Goal: Information Seeking & Learning: Check status

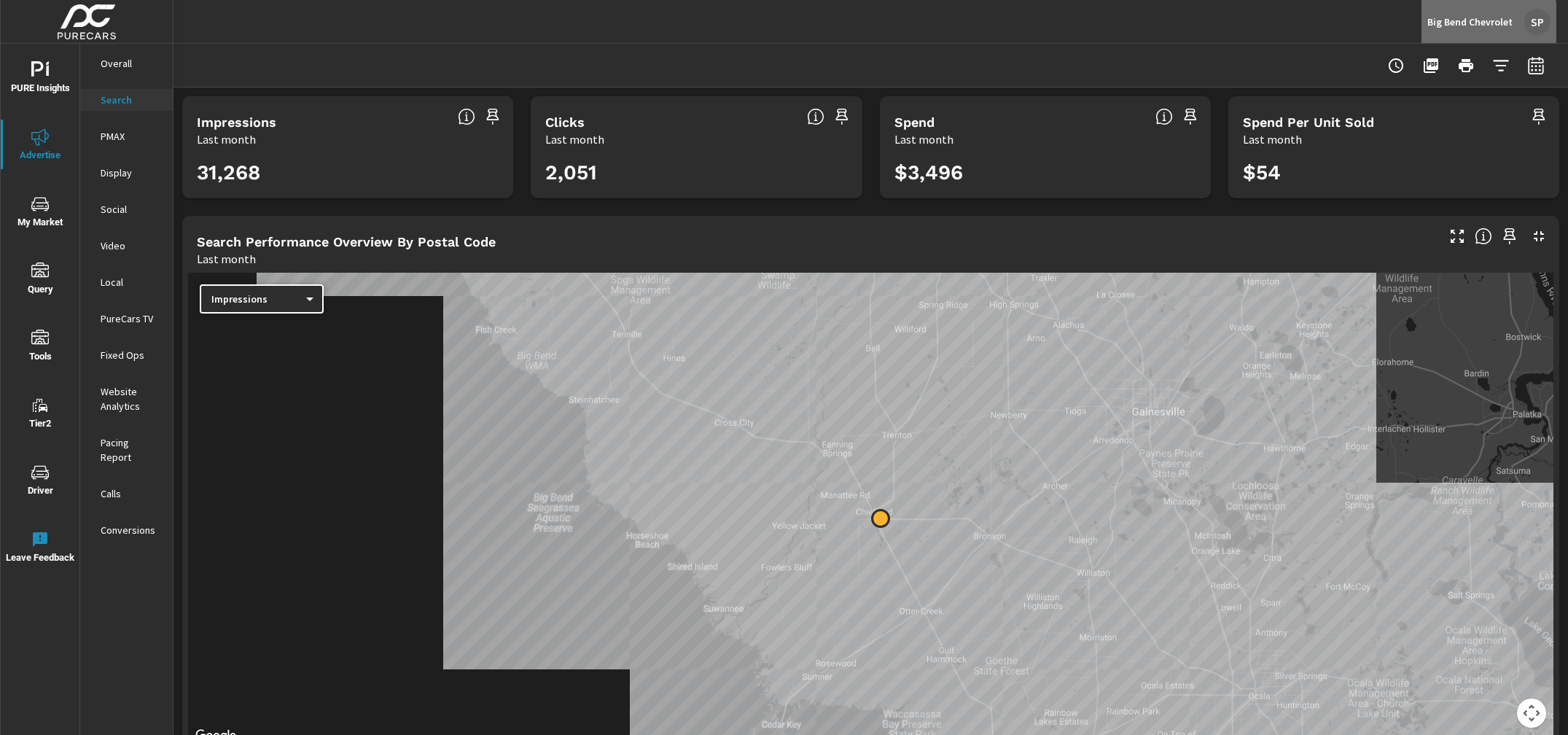
scroll to position [907, 0]
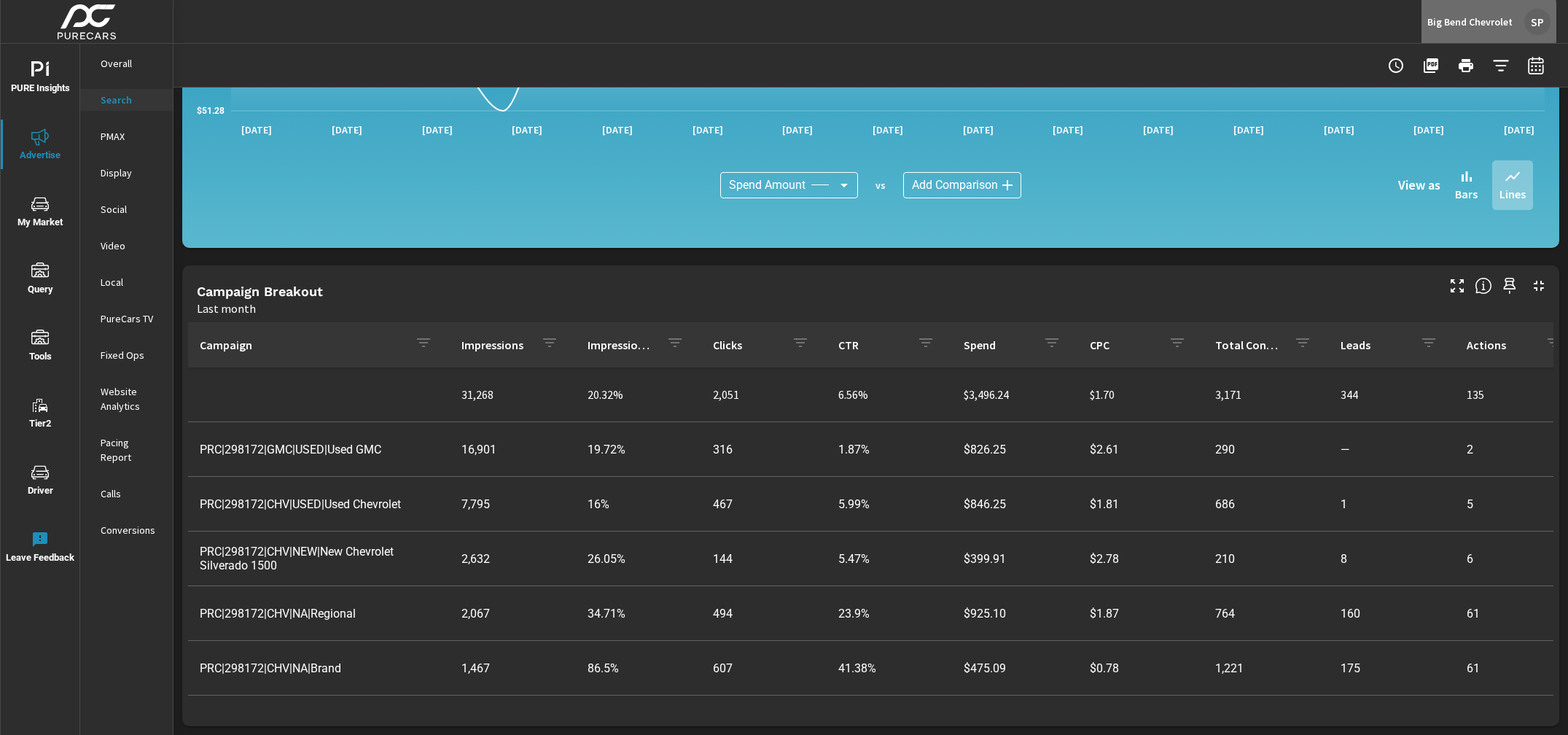
click at [1439, 22] on p "Big Bend Chevrolet" at bounding box center [1469, 22] width 85 height 13
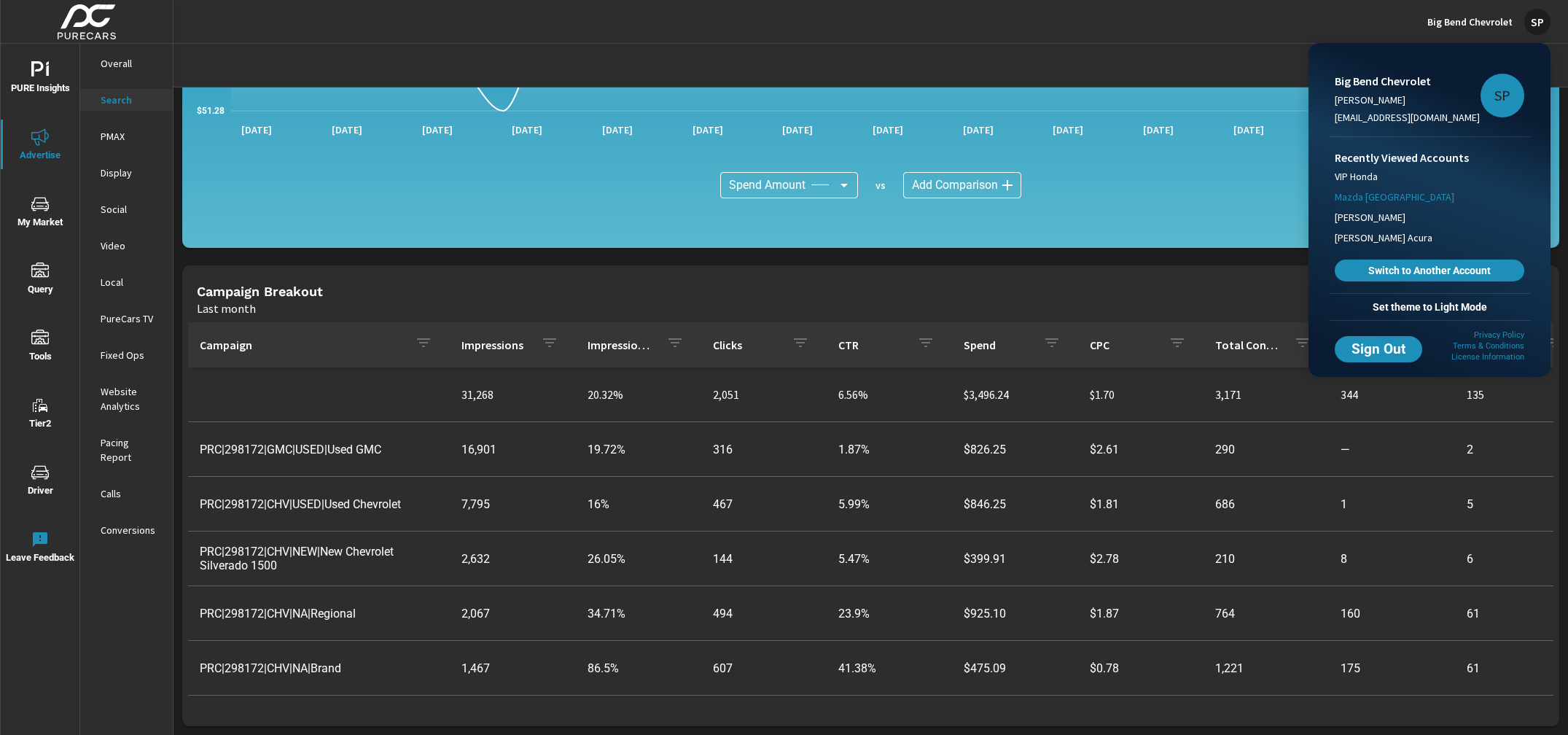
click at [1404, 194] on span "Mazda [GEOGRAPHIC_DATA]" at bounding box center [1394, 196] width 119 height 14
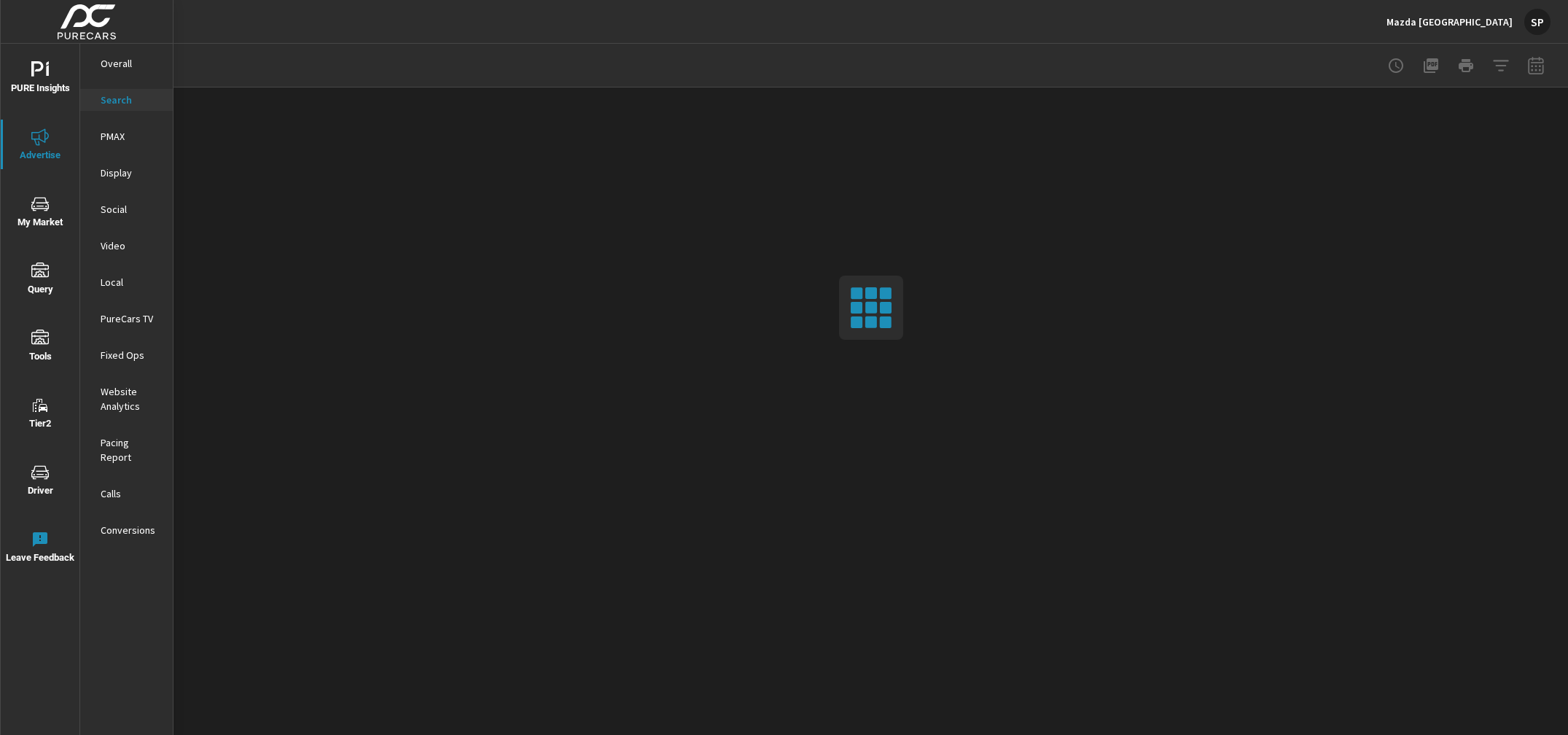
click at [1530, 12] on div "SP" at bounding box center [1536, 22] width 26 height 26
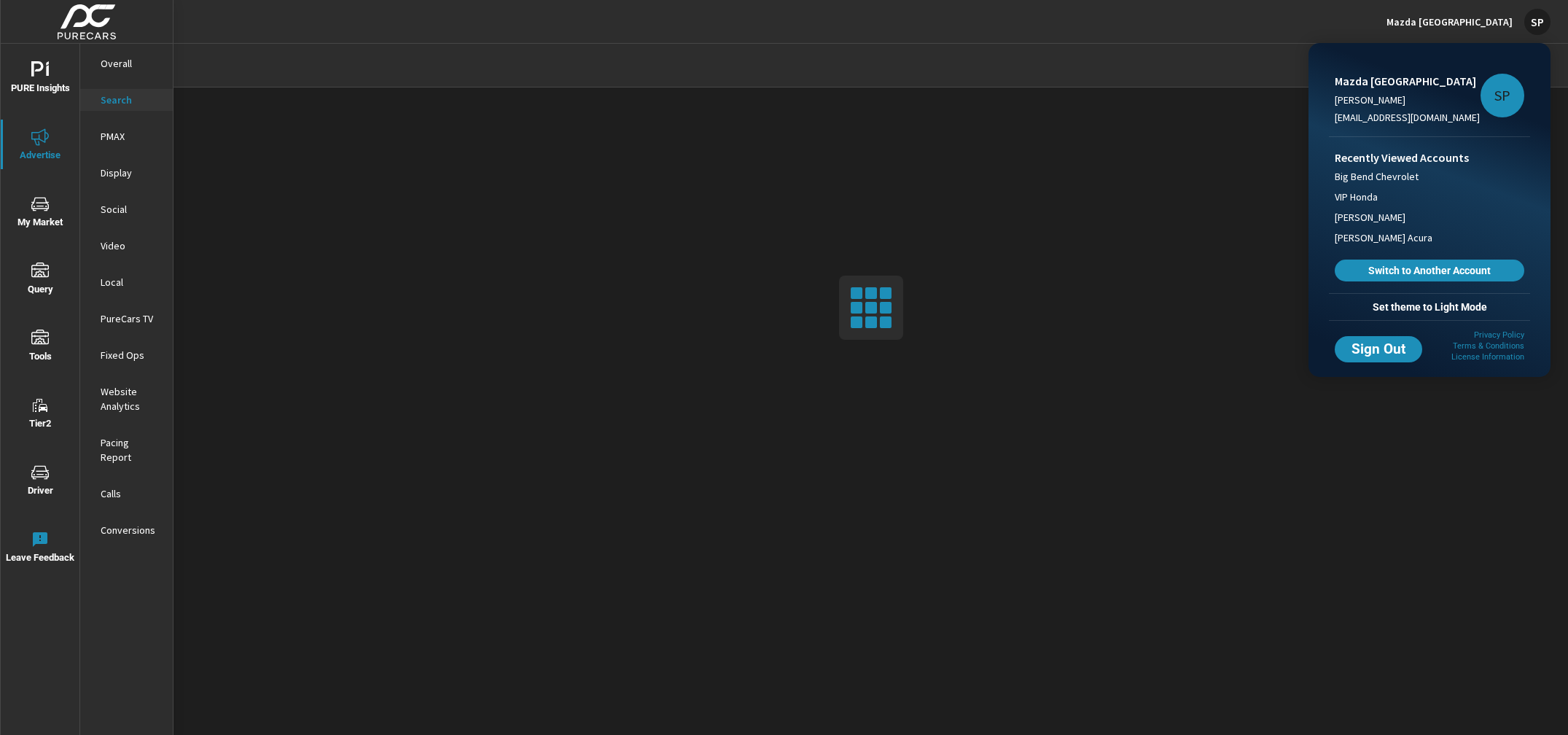
click at [1429, 301] on span "Set theme to Light Mode" at bounding box center [1429, 307] width 189 height 13
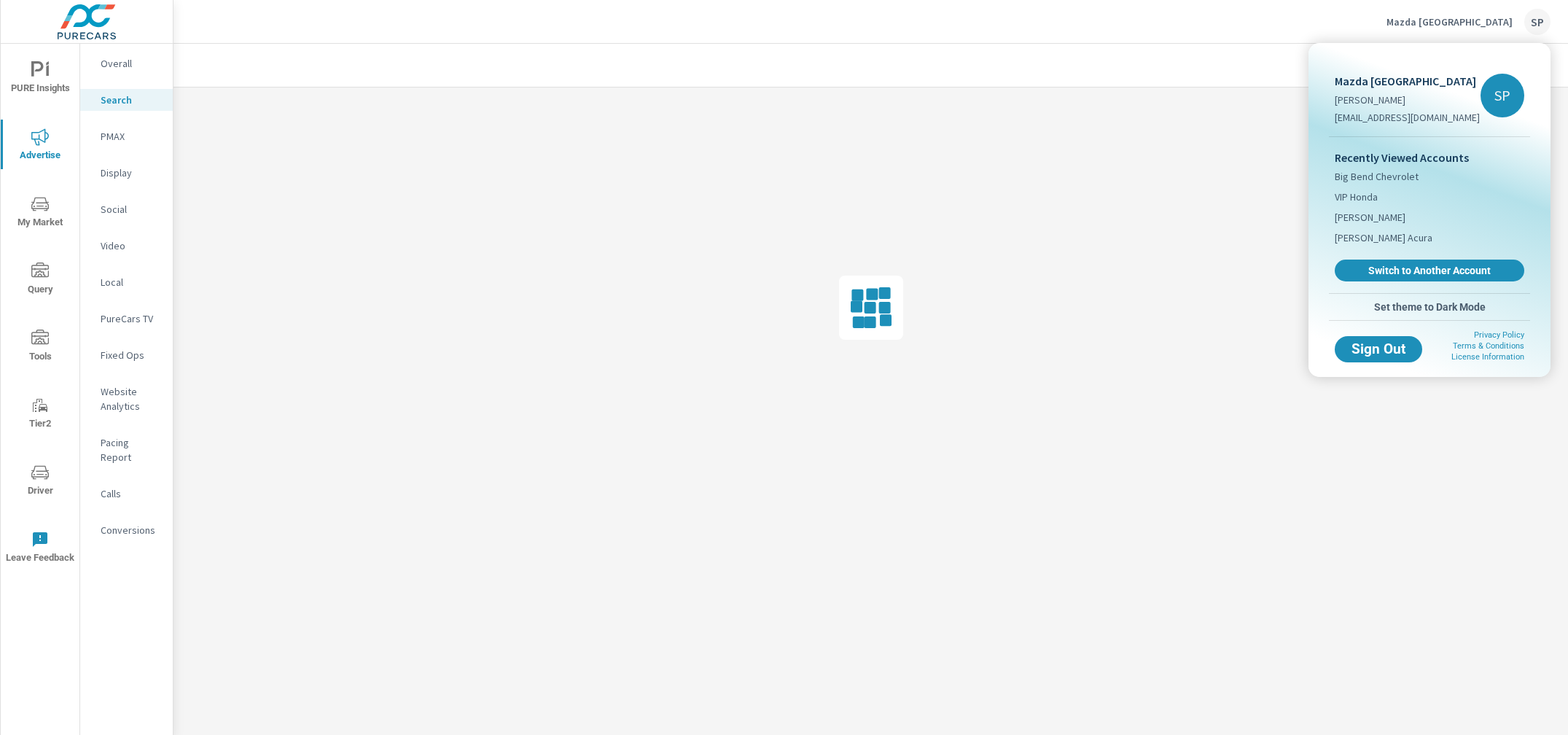
click at [132, 56] on div at bounding box center [784, 368] width 1568 height 735
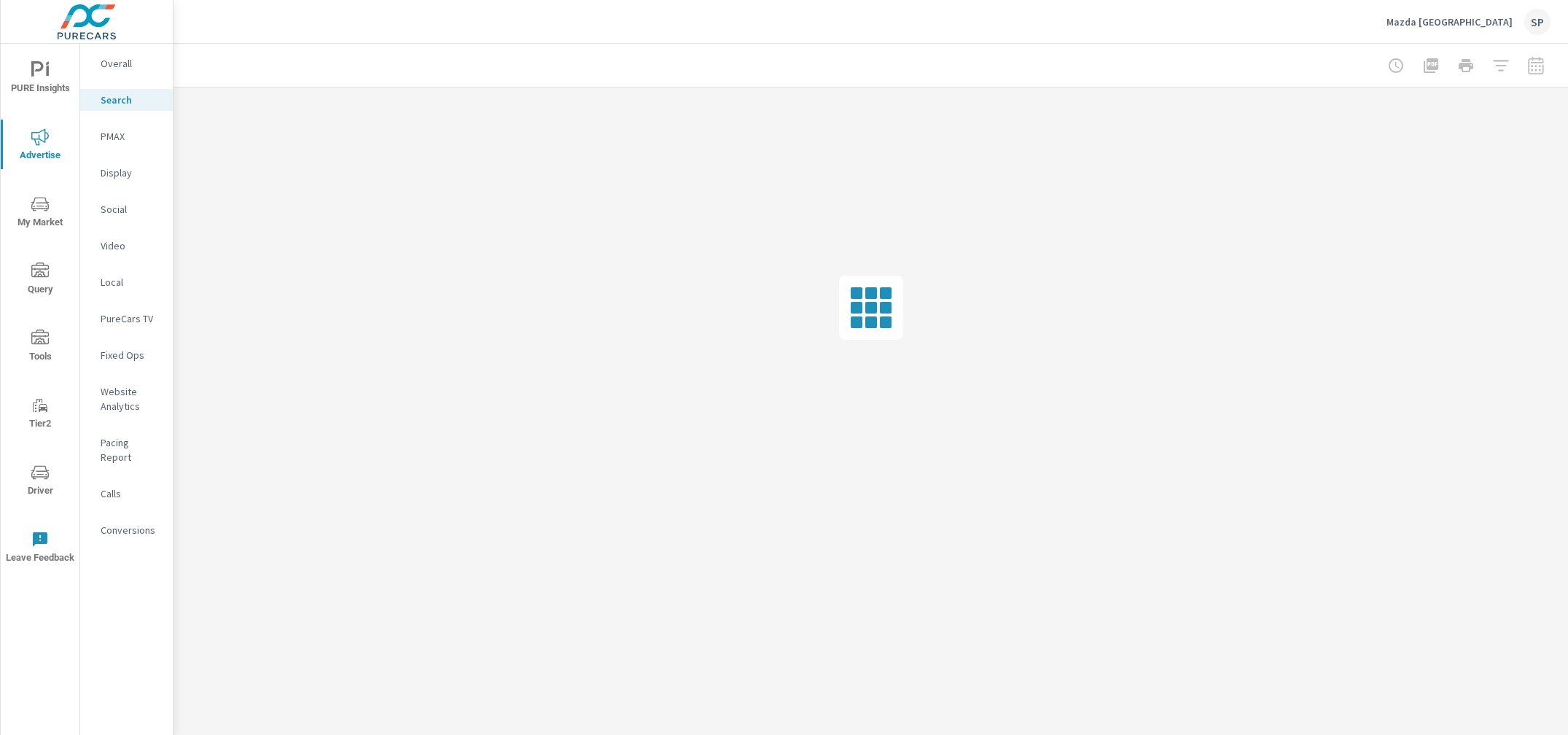
click at [123, 61] on p "Overall" at bounding box center [130, 63] width 61 height 14
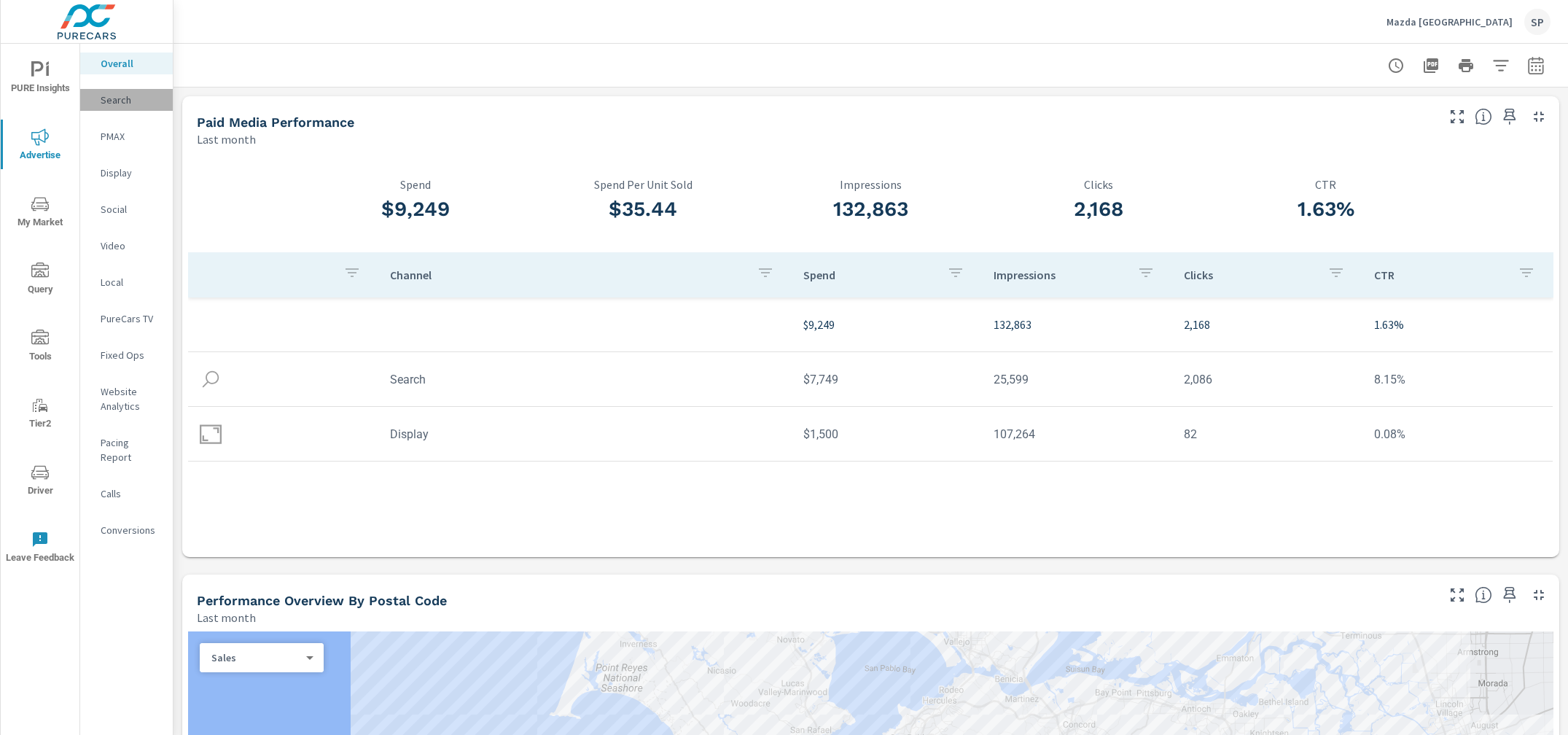
click at [114, 100] on p "Search" at bounding box center [130, 100] width 61 height 14
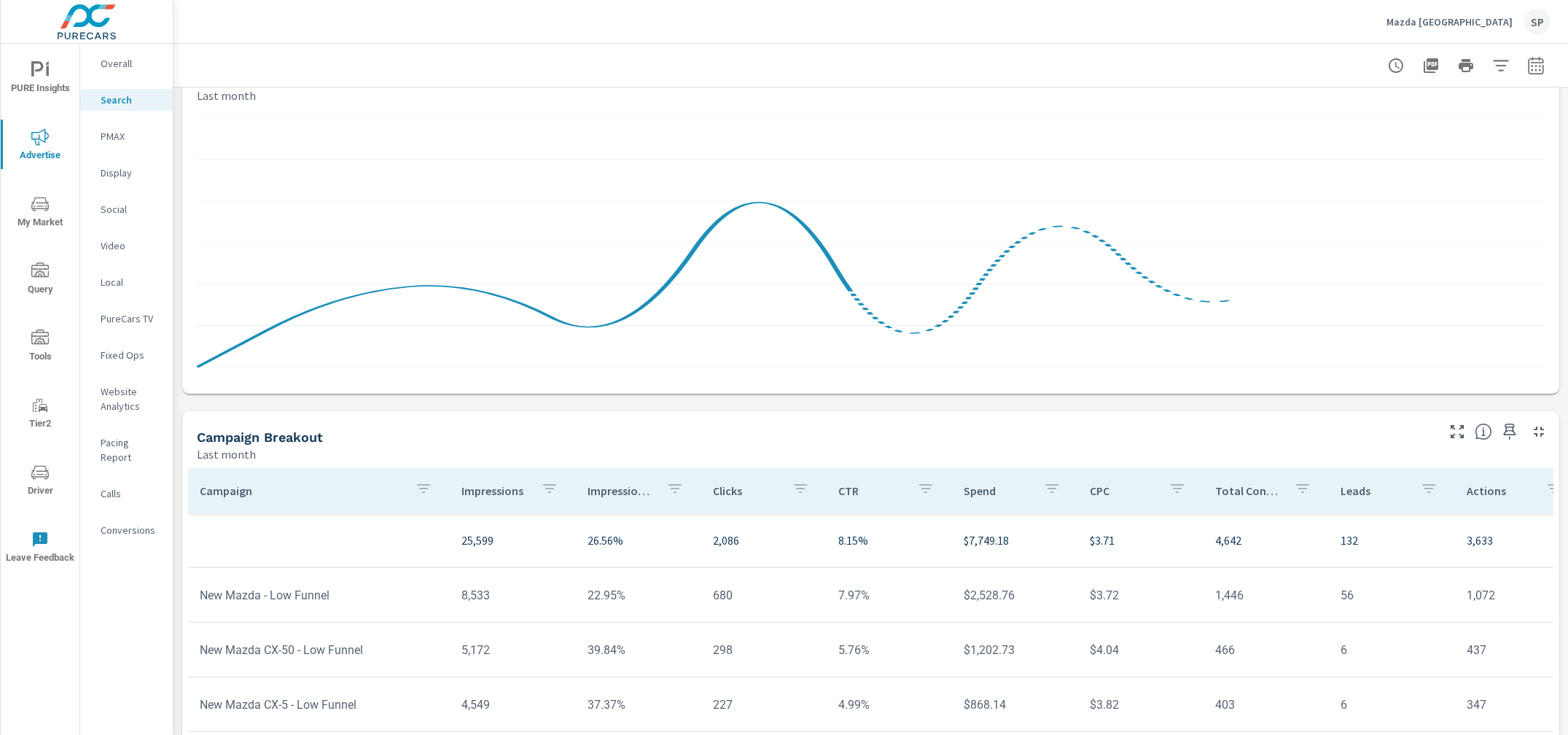
scroll to position [907, 0]
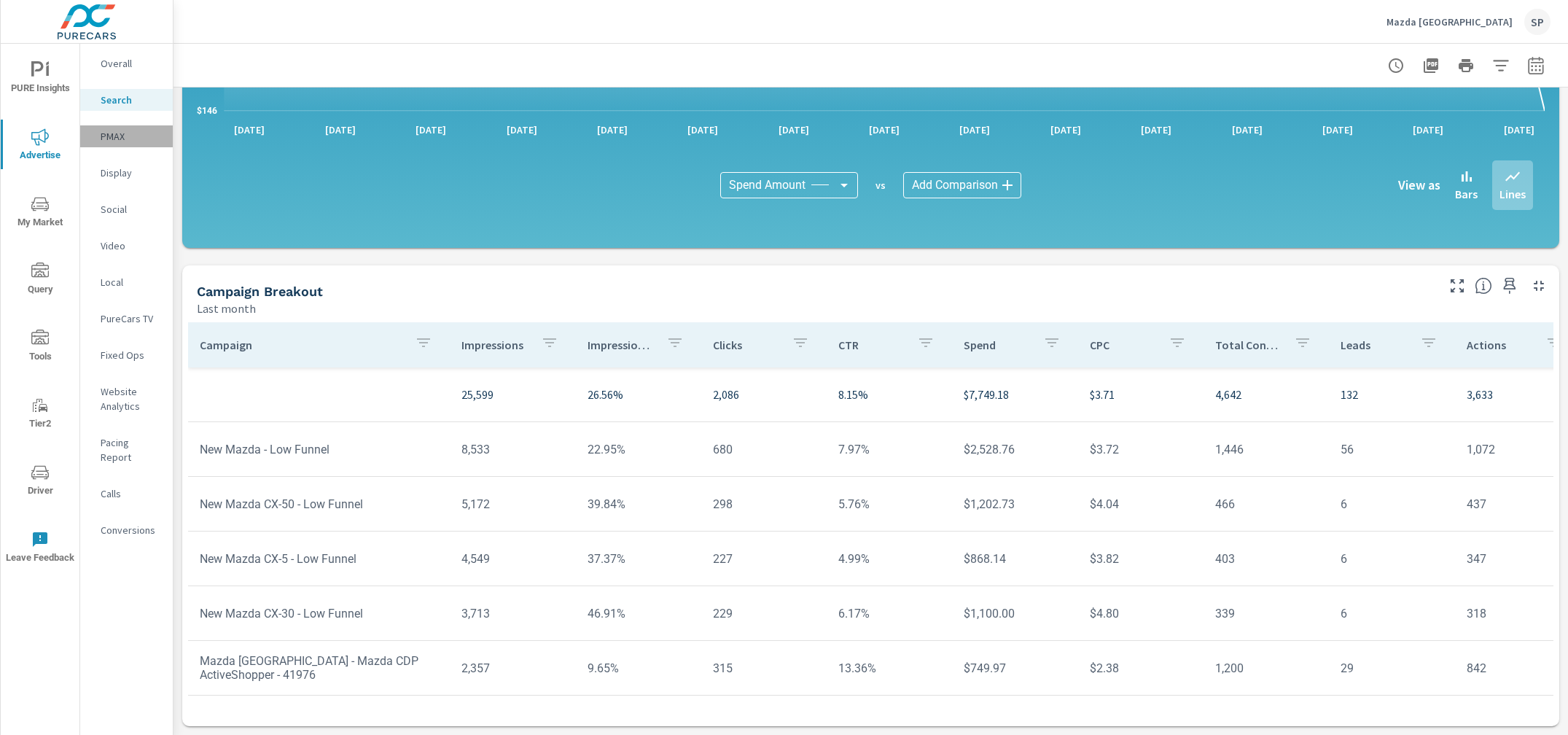
click at [116, 138] on p "PMAX" at bounding box center [130, 137] width 61 height 14
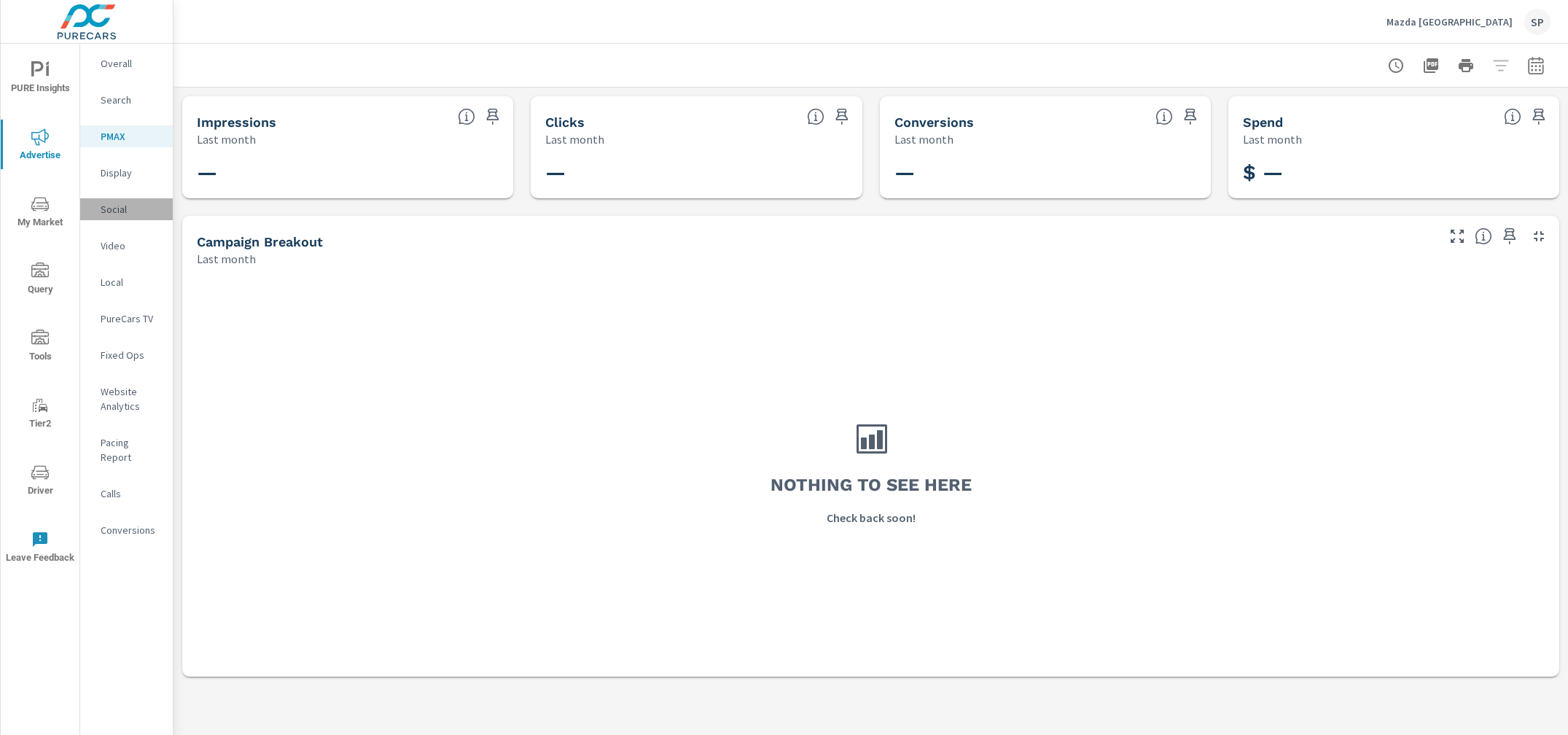
click at [112, 209] on p "Social" at bounding box center [130, 209] width 61 height 14
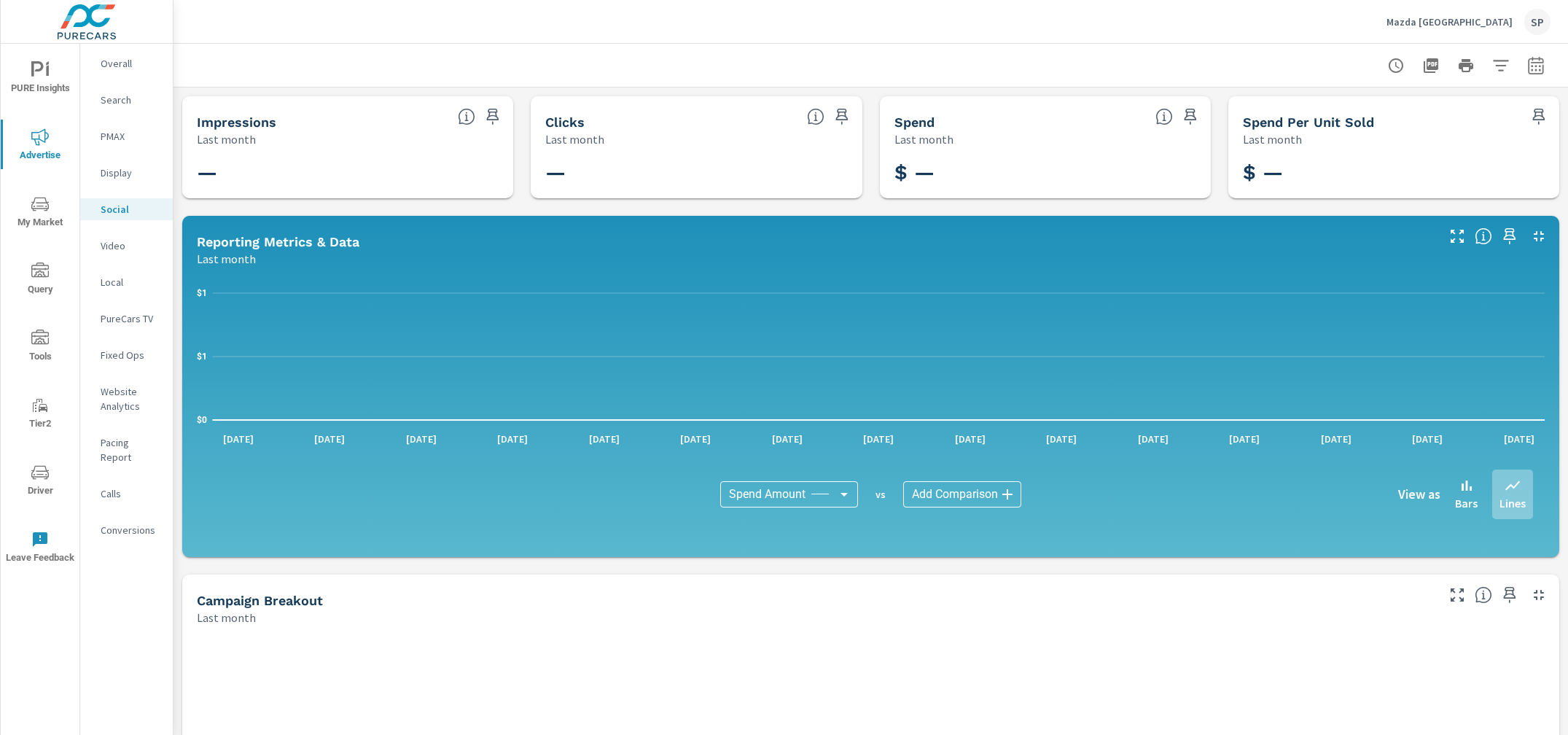
click at [120, 177] on p "Display" at bounding box center [130, 173] width 61 height 14
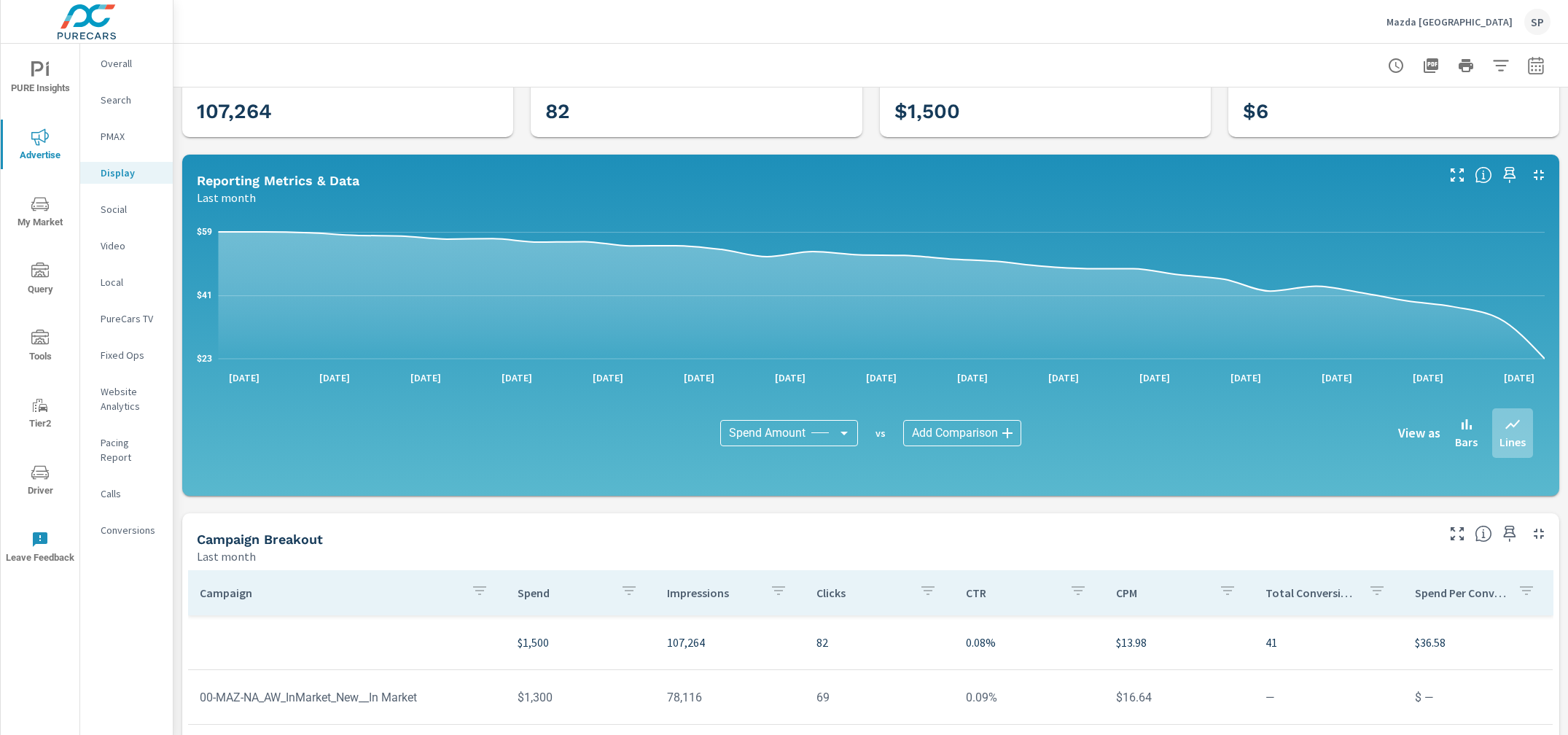
scroll to position [43, 0]
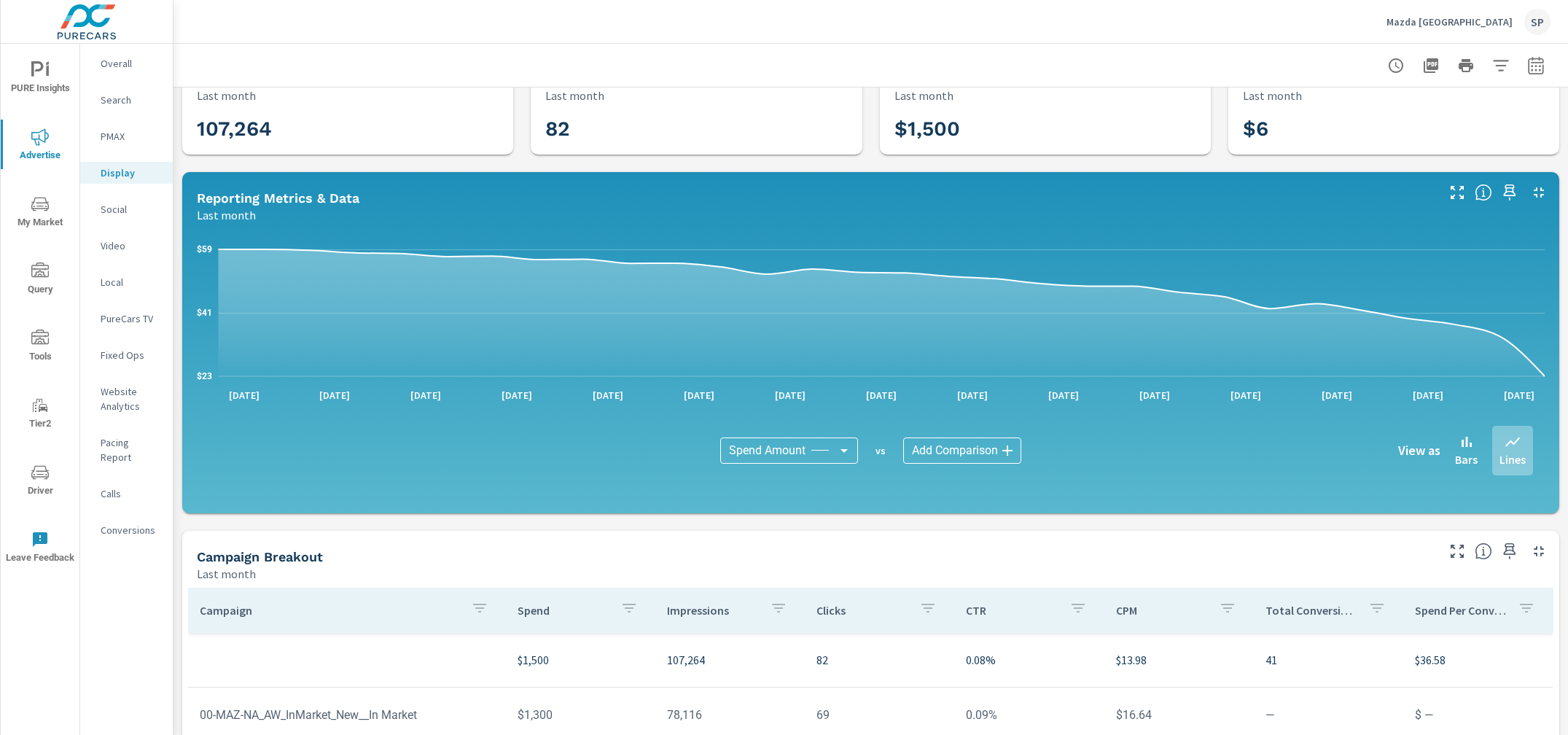
click at [119, 61] on p "Overall" at bounding box center [130, 63] width 61 height 14
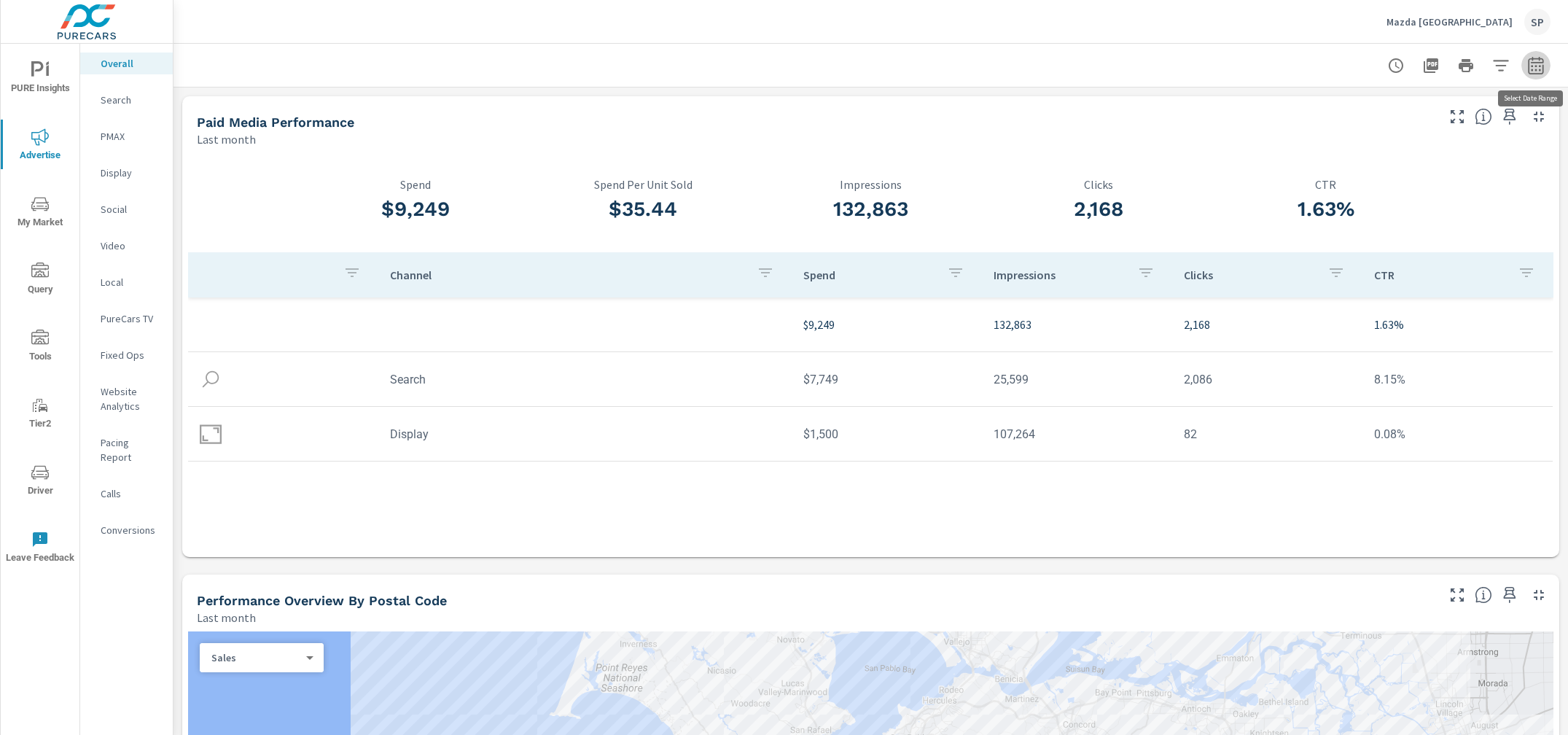
click at [1544, 63] on button "button" at bounding box center [1535, 65] width 29 height 29
select select "Last month"
click at [1398, 168] on p "+ Add comparison" at bounding box center [1433, 164] width 186 height 17
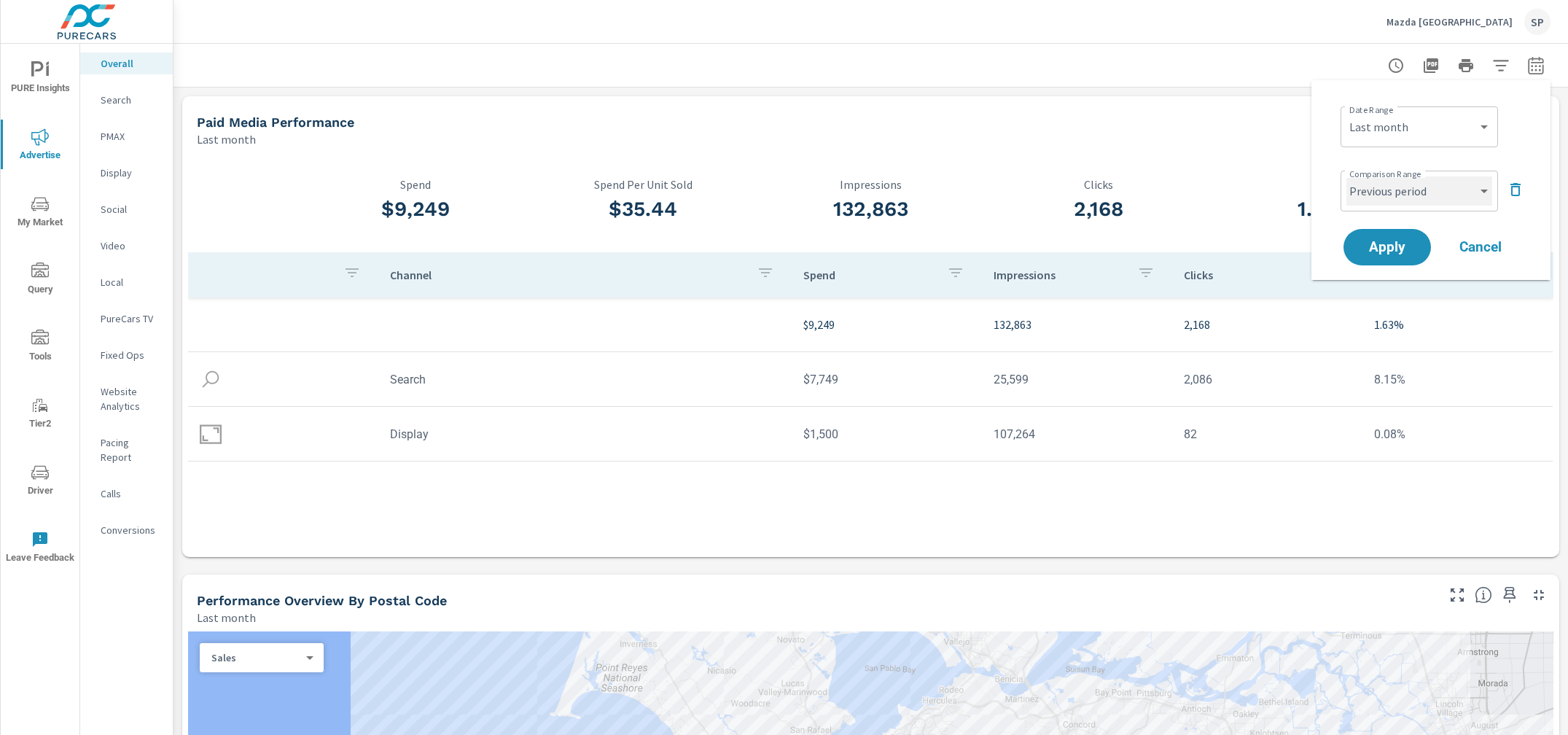
click at [1388, 189] on select "Custom Previous period Previous month Previous year" at bounding box center [1419, 191] width 146 height 29
select select "Previous month"
click at [1346, 177] on select "Custom Previous period Previous month Previous year" at bounding box center [1419, 191] width 146 height 29
click at [1386, 253] on span "Apply" at bounding box center [1387, 247] width 60 height 14
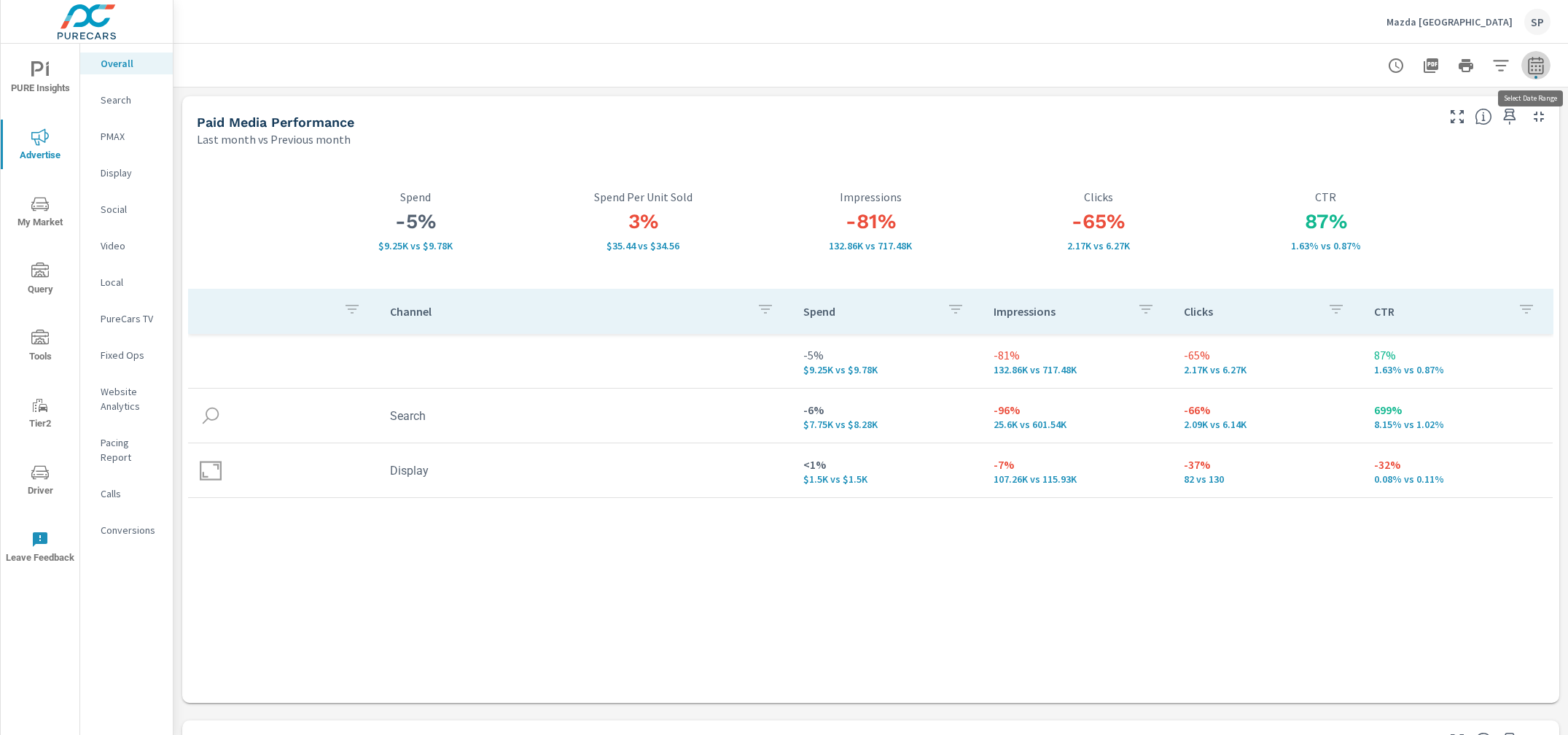
click at [1534, 70] on icon "button" at bounding box center [1535, 68] width 9 height 5
select select "Last month"
select select "Previous month"
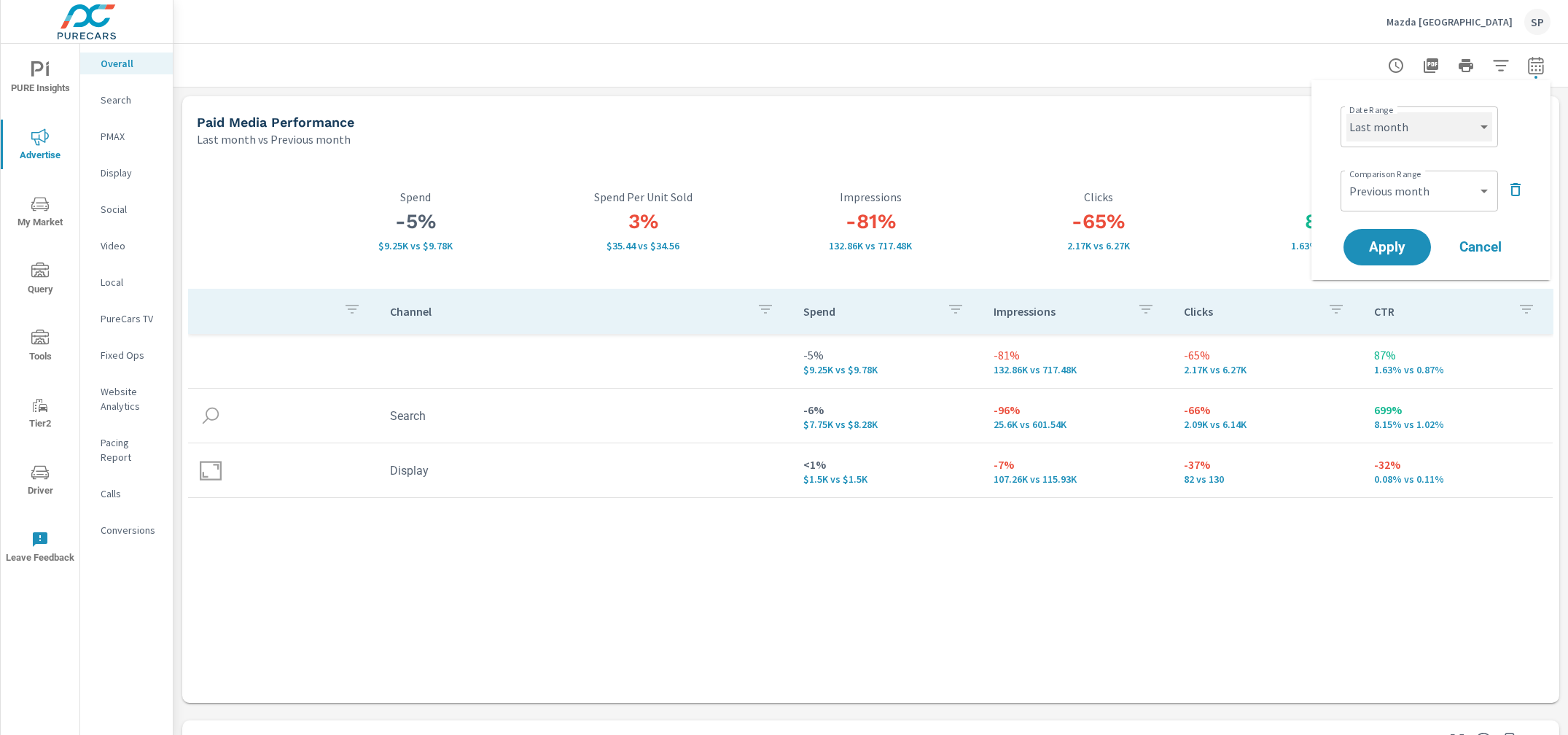
click at [1449, 133] on select "Custom [DATE] Last week Last 7 days Last 14 days Last 30 days Last 45 days Last…" at bounding box center [1419, 127] width 146 height 29
click at [1514, 182] on icon "button" at bounding box center [1515, 189] width 17 height 17
click at [1397, 205] on span "Apply" at bounding box center [1387, 206] width 60 height 14
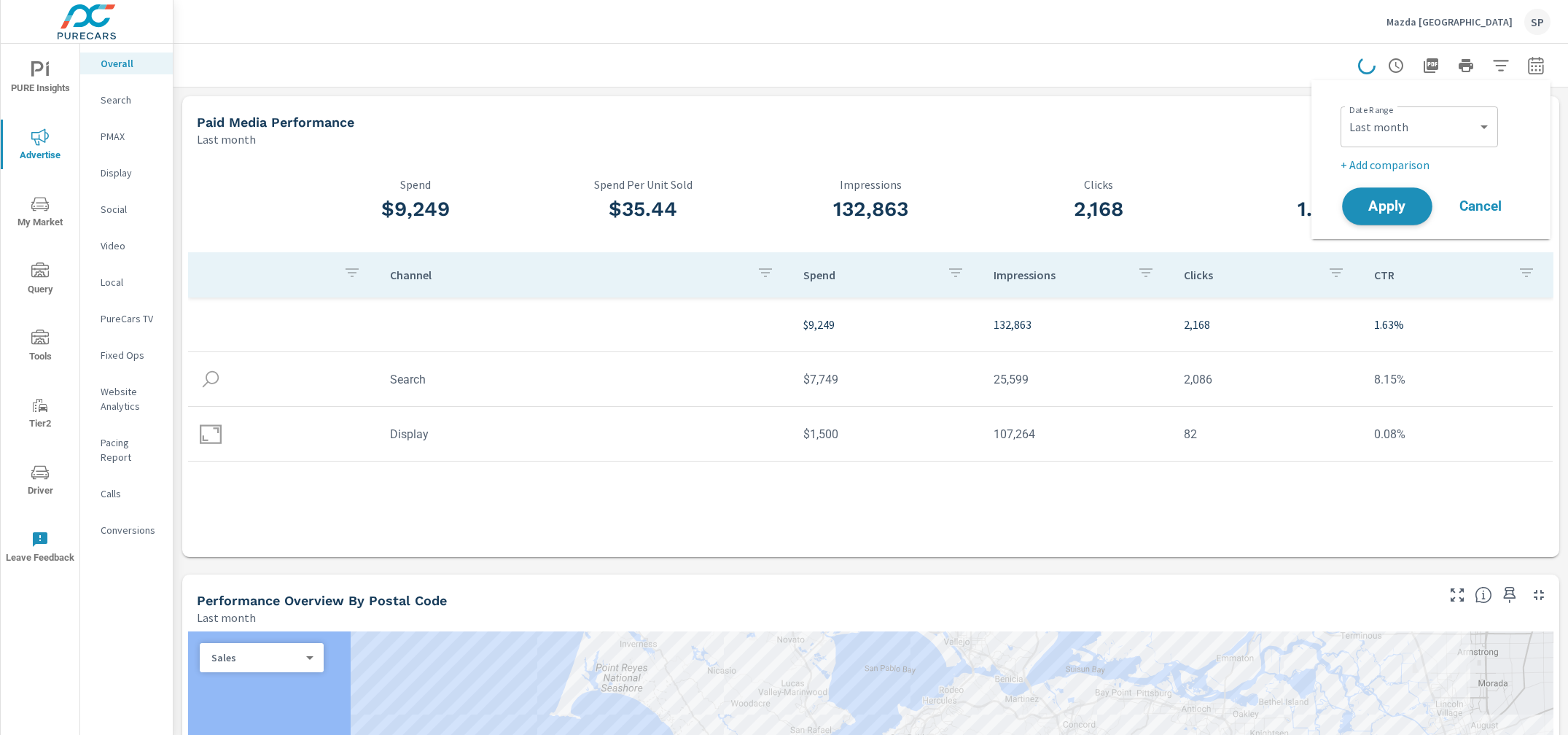
click at [1386, 215] on button "Apply" at bounding box center [1387, 206] width 90 height 38
click at [1198, 71] on div at bounding box center [870, 65] width 1359 height 43
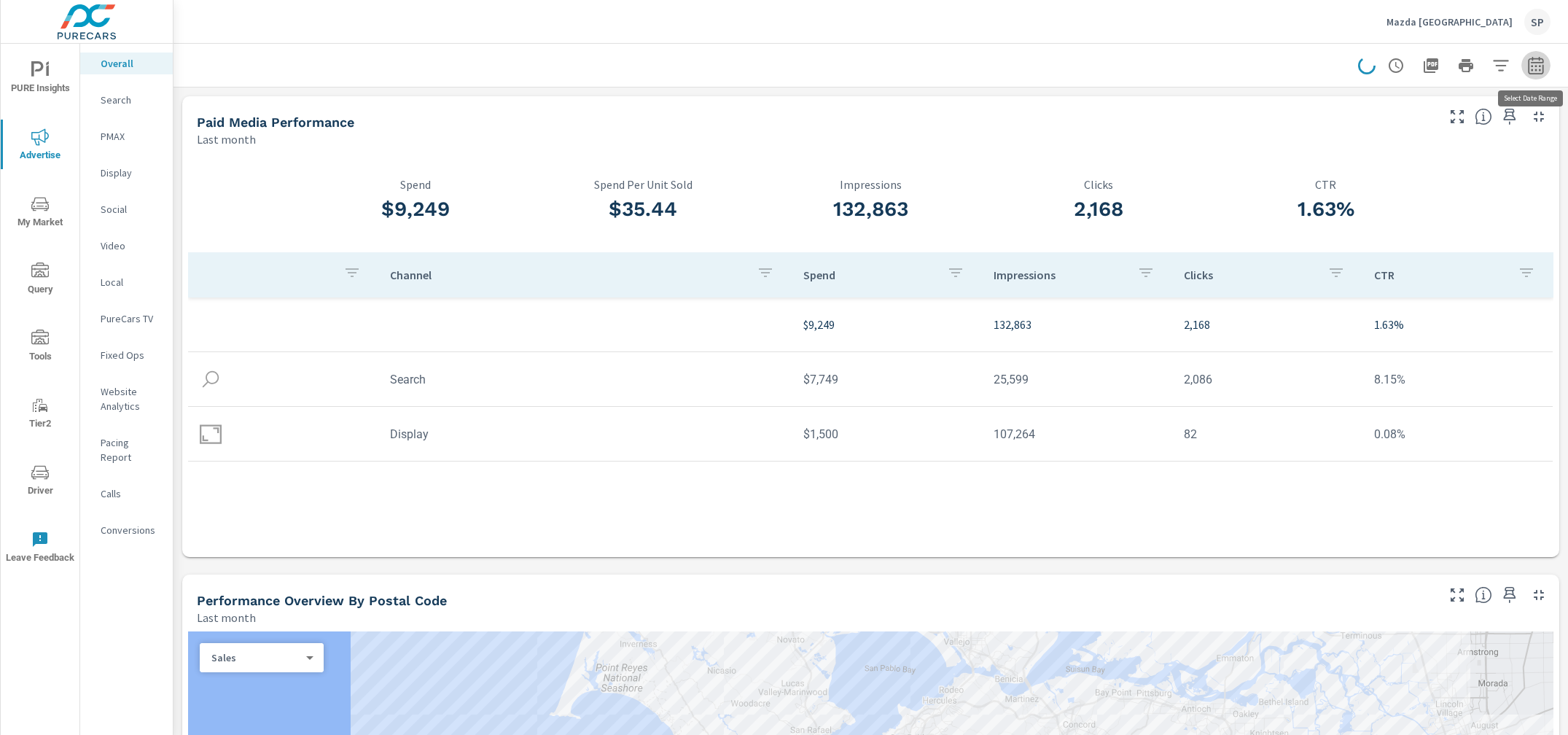
click at [1531, 58] on icon "button" at bounding box center [1535, 64] width 15 height 17
select select "Last month"
click at [1534, 70] on icon "button" at bounding box center [1535, 65] width 17 height 17
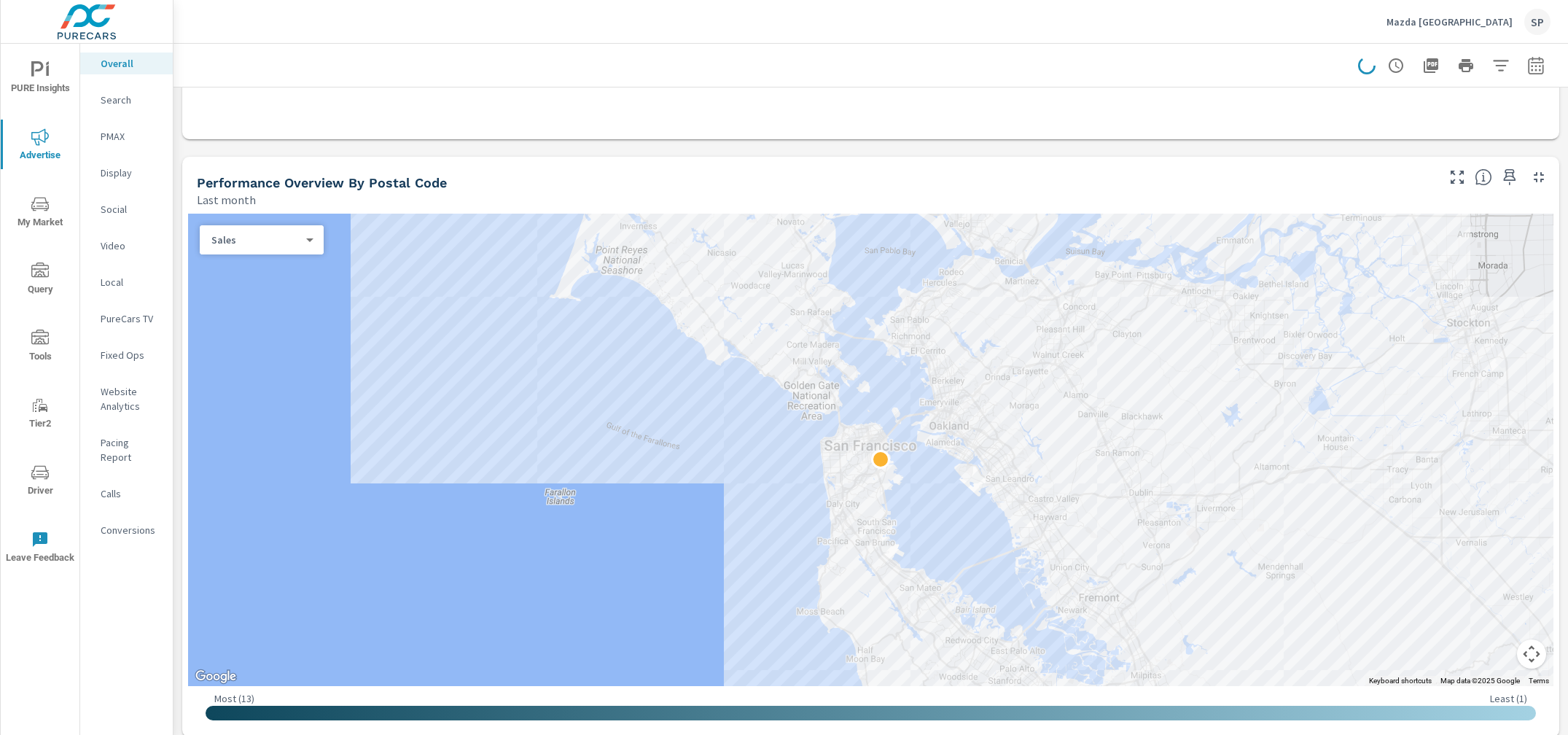
scroll to position [420, 0]
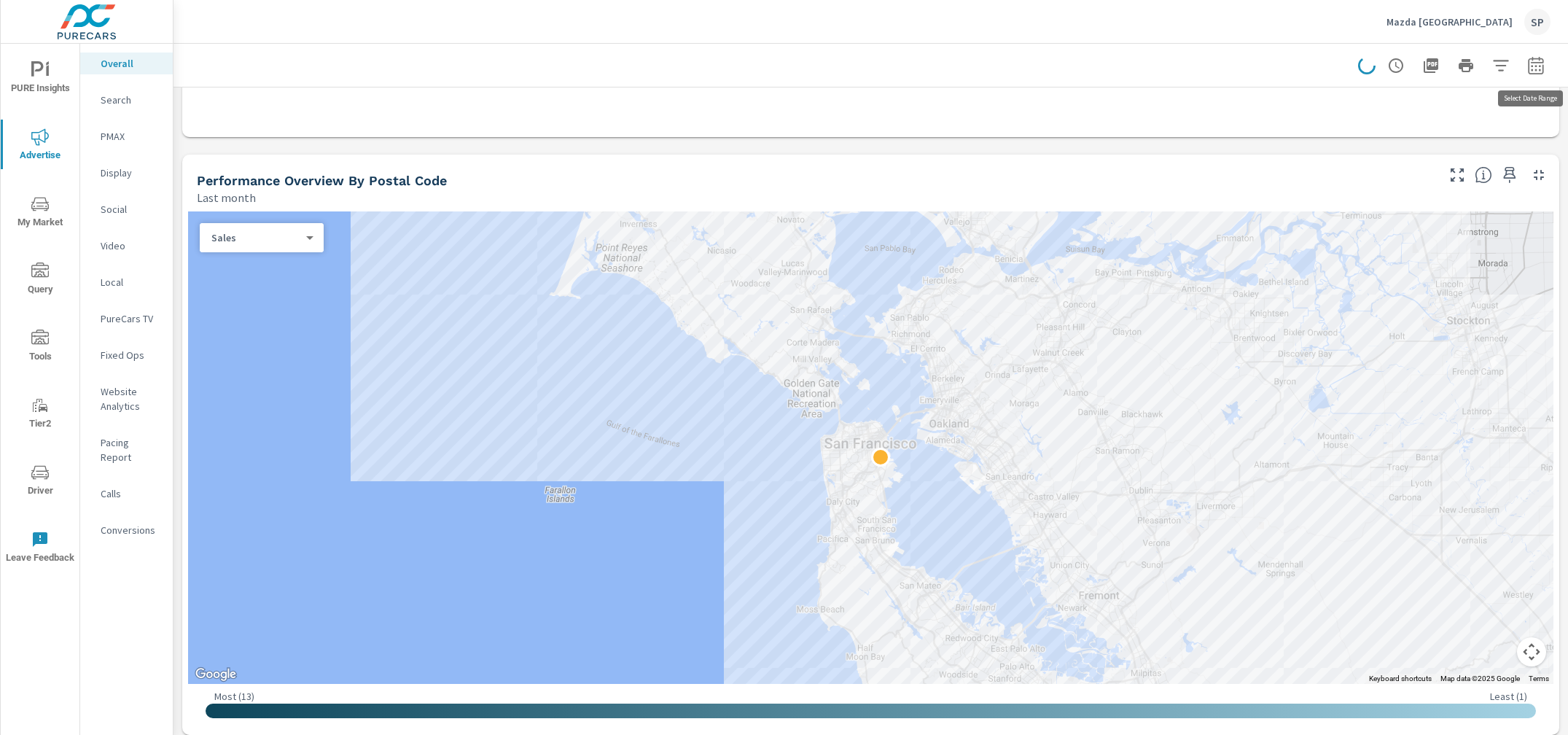
click at [1535, 63] on icon "button" at bounding box center [1535, 65] width 17 height 17
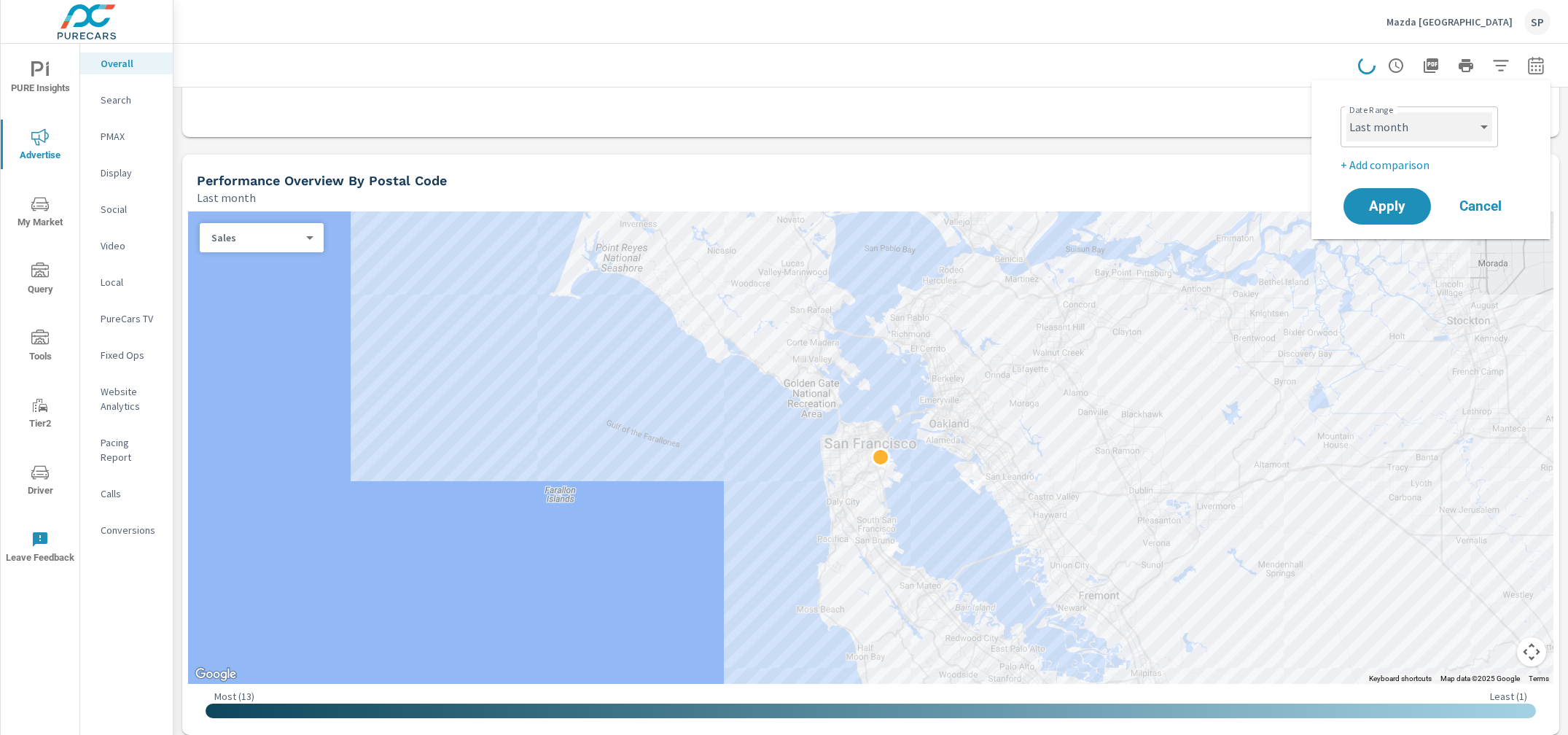
click at [1384, 128] on select "Custom [DATE] Last week Last 7 days Last 14 days Last 30 days Last 45 days Last…" at bounding box center [1419, 127] width 146 height 29
select select "Last 6 months"
click at [1346, 112] on select "Custom [DATE] Last week Last 7 days Last 14 days Last 30 days Last 45 days Last…" at bounding box center [1419, 127] width 146 height 29
click at [1390, 212] on span "Apply" at bounding box center [1387, 206] width 60 height 14
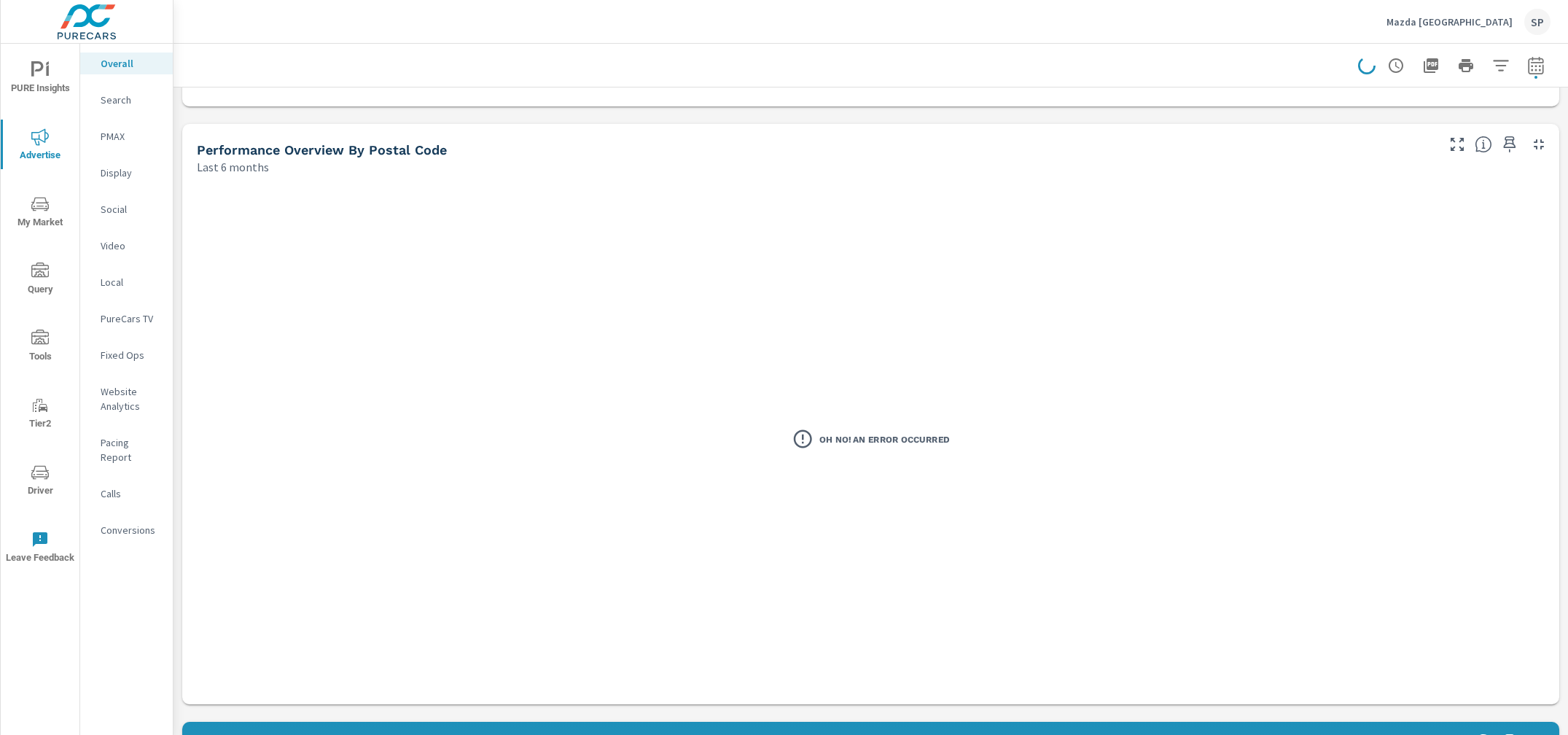
scroll to position [448, 0]
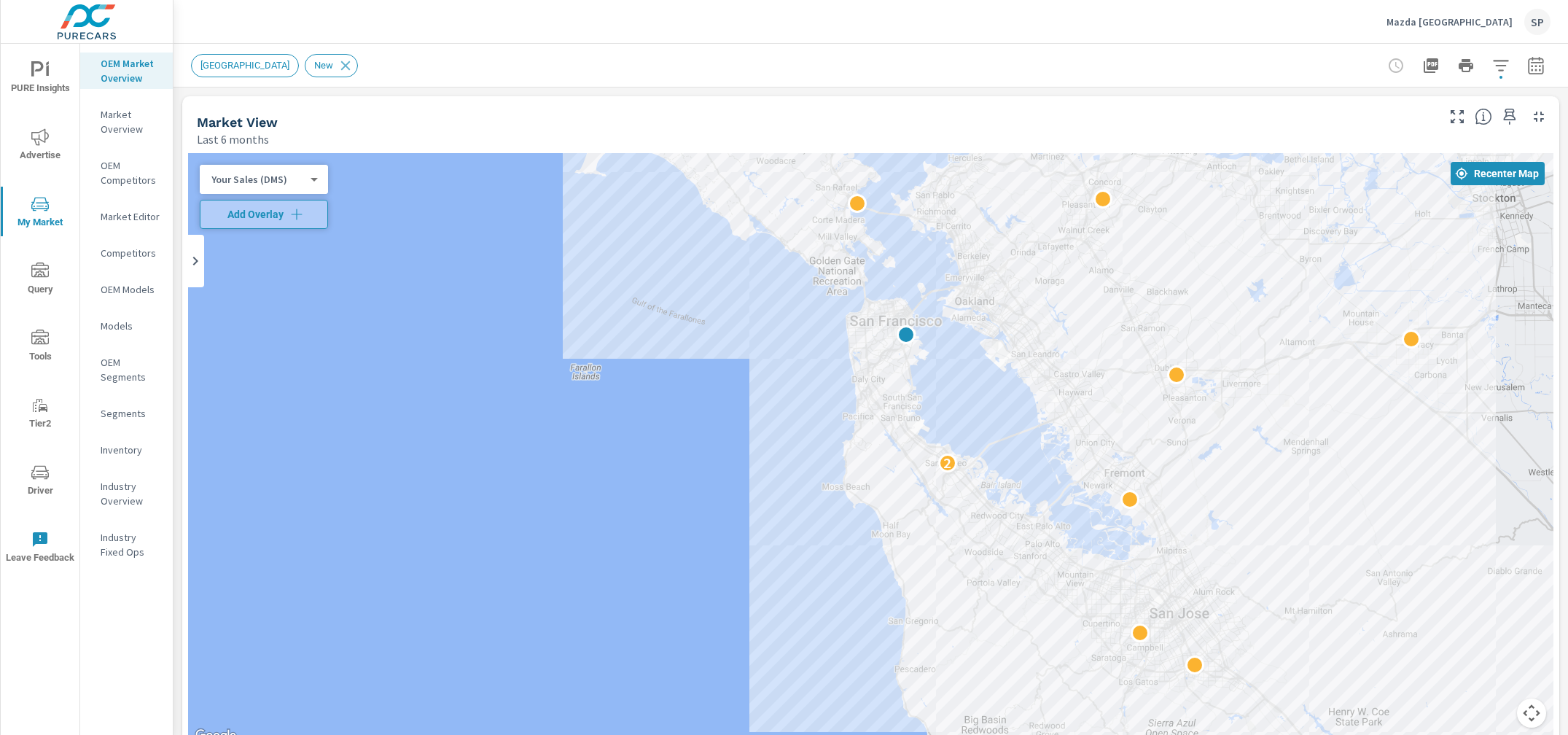
drag, startPoint x: 1343, startPoint y: 701, endPoint x: 1316, endPoint y: 583, distance: 121.0
click at [1316, 583] on div "2" at bounding box center [1369, 661] width 1050 height 656
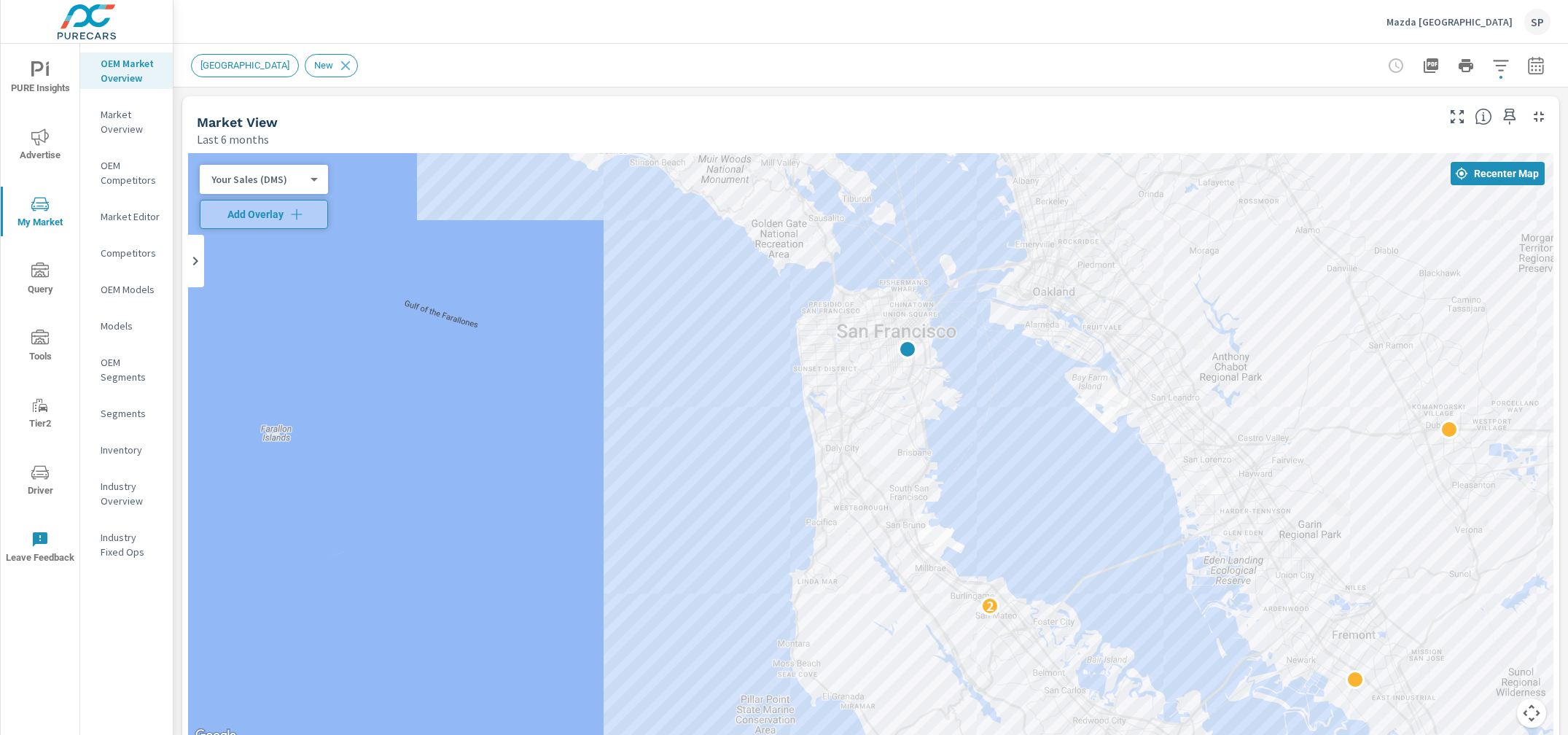
drag, startPoint x: 944, startPoint y: 317, endPoint x: 967, endPoint y: 438, distance: 123.2
click at [967, 438] on div "2" at bounding box center [870, 449] width 1365 height 592
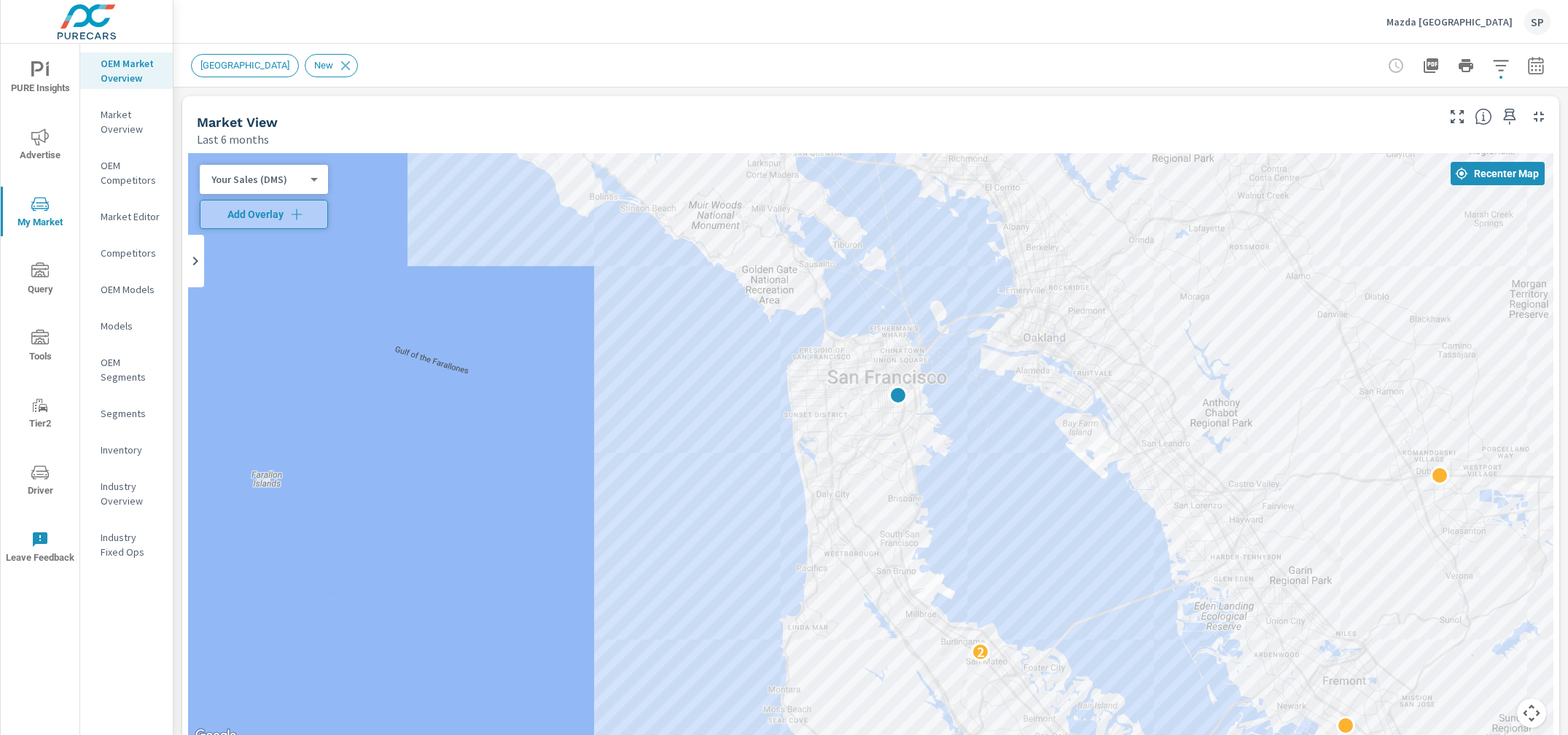
drag, startPoint x: 1022, startPoint y: 407, endPoint x: 1012, endPoint y: 455, distance: 49.0
click at [1012, 455] on div "2" at bounding box center [870, 449] width 1365 height 592
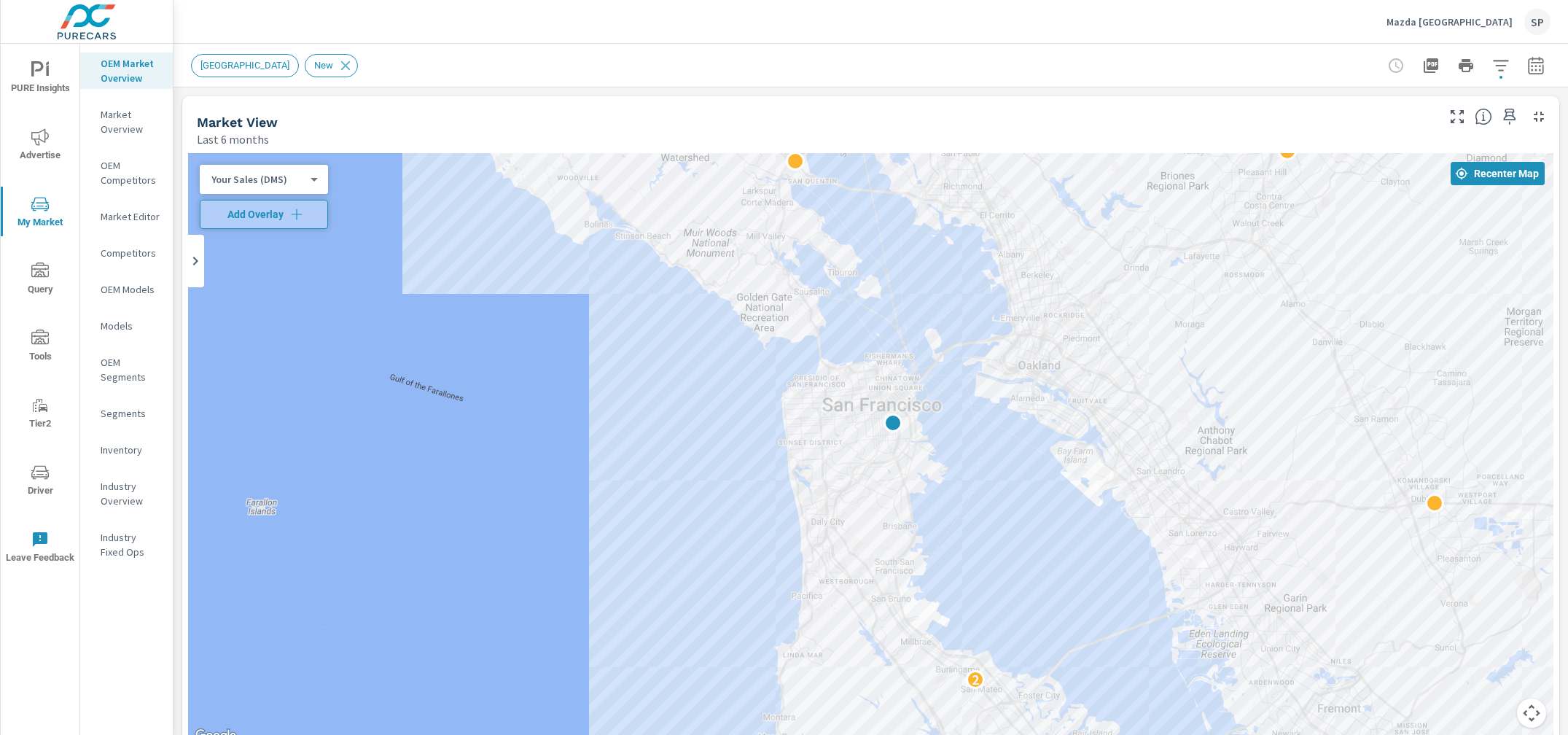
drag, startPoint x: 1042, startPoint y: 478, endPoint x: 1036, endPoint y: 509, distance: 31.6
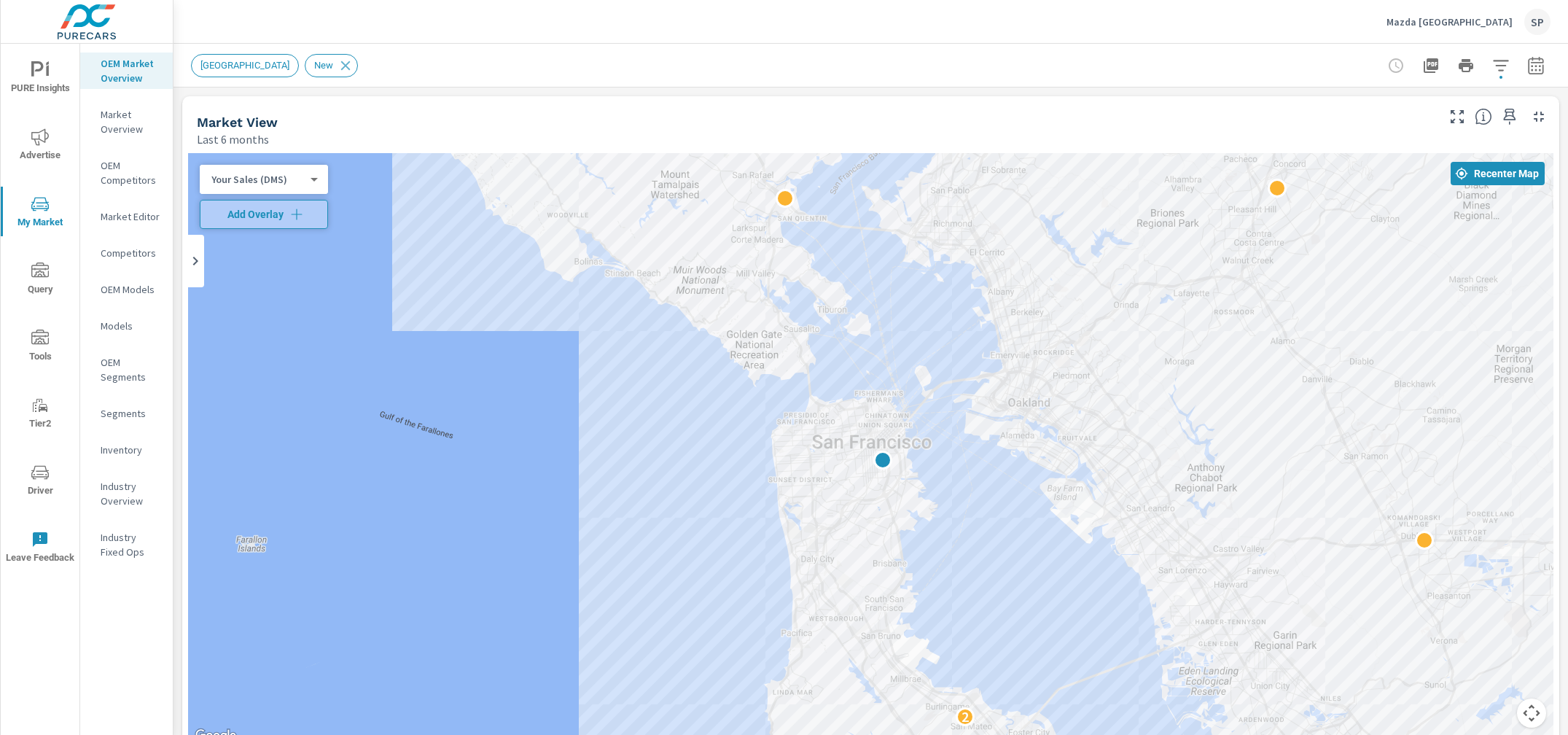
drag, startPoint x: 984, startPoint y: 472, endPoint x: 973, endPoint y: 511, distance: 40.5
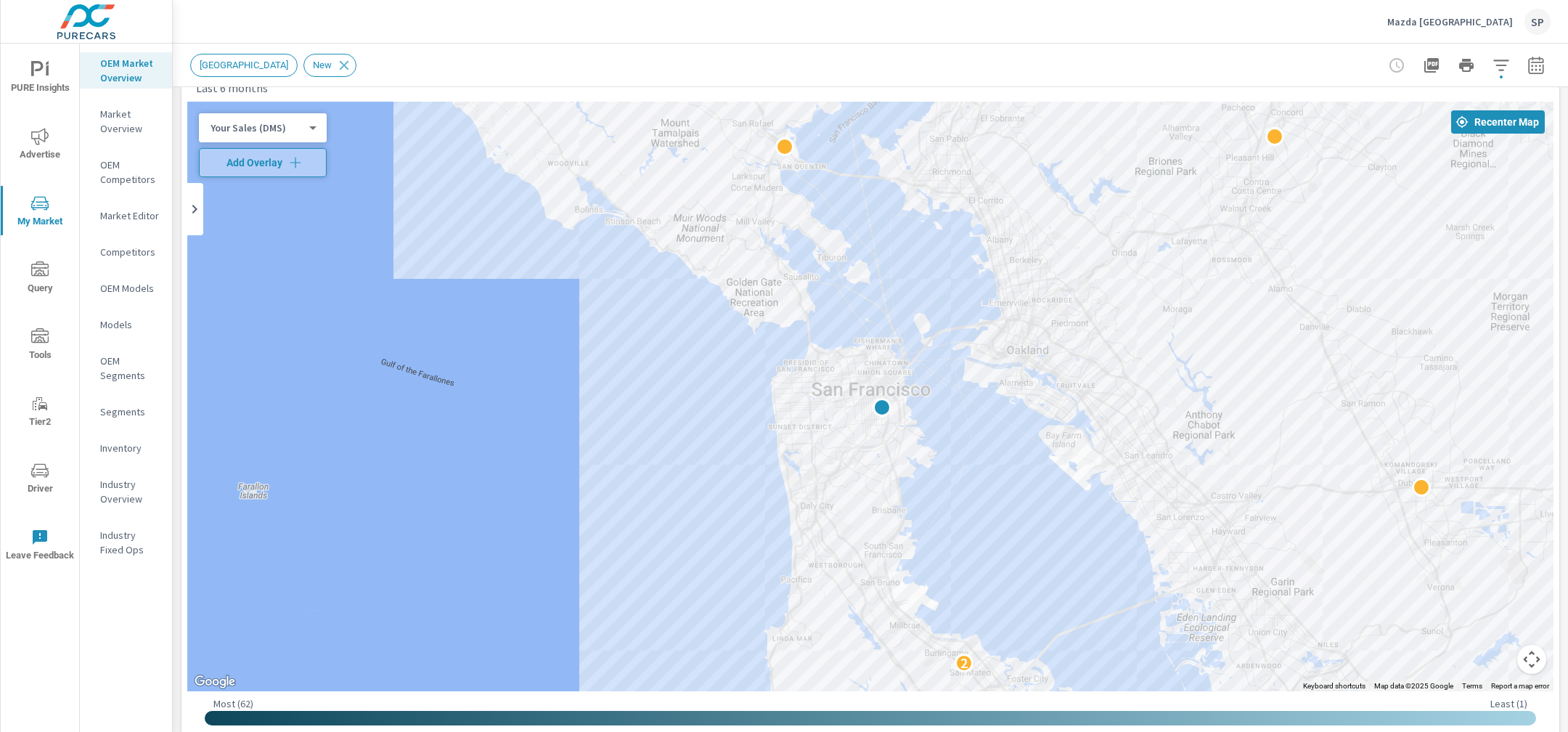
scroll to position [52, 0]
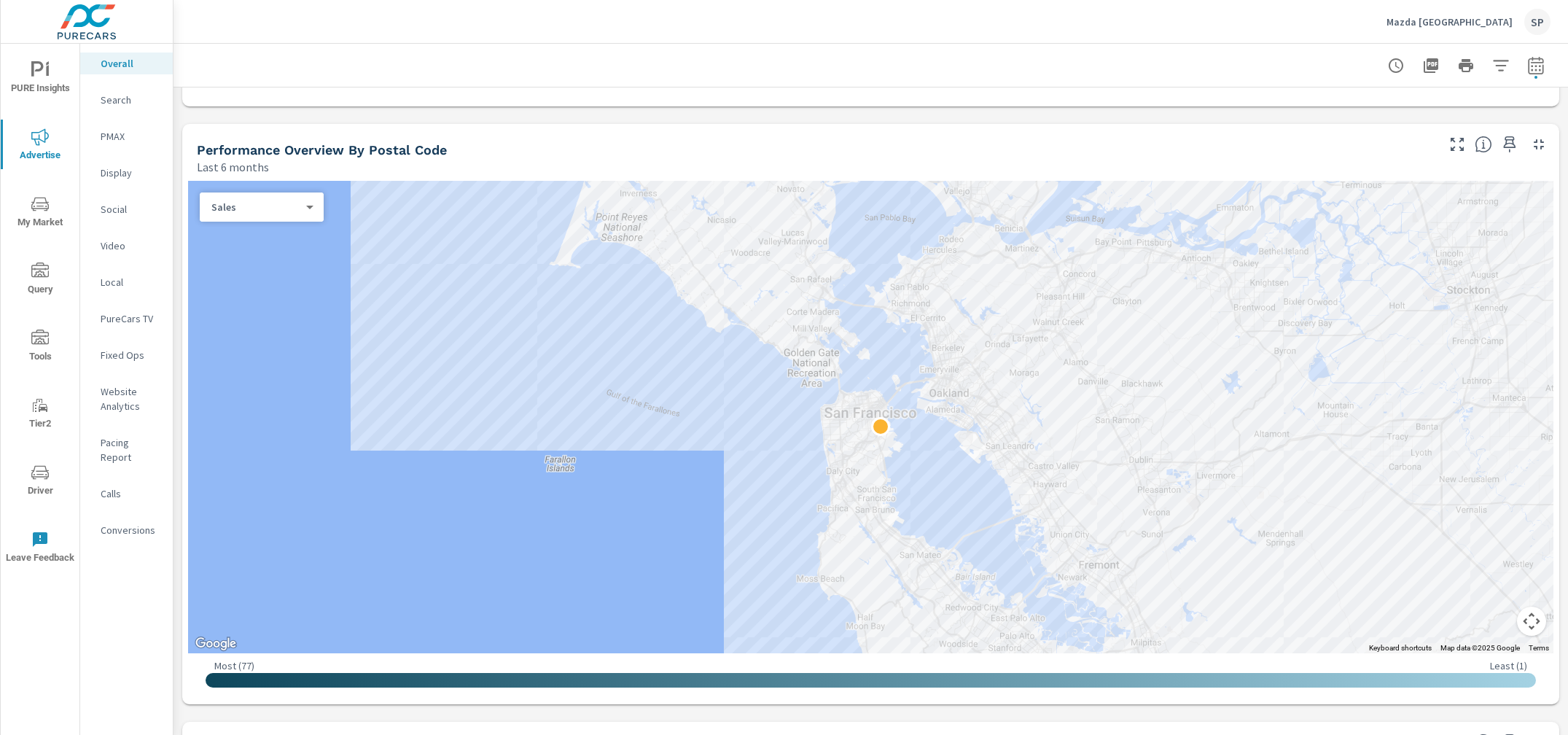
scroll to position [455, 0]
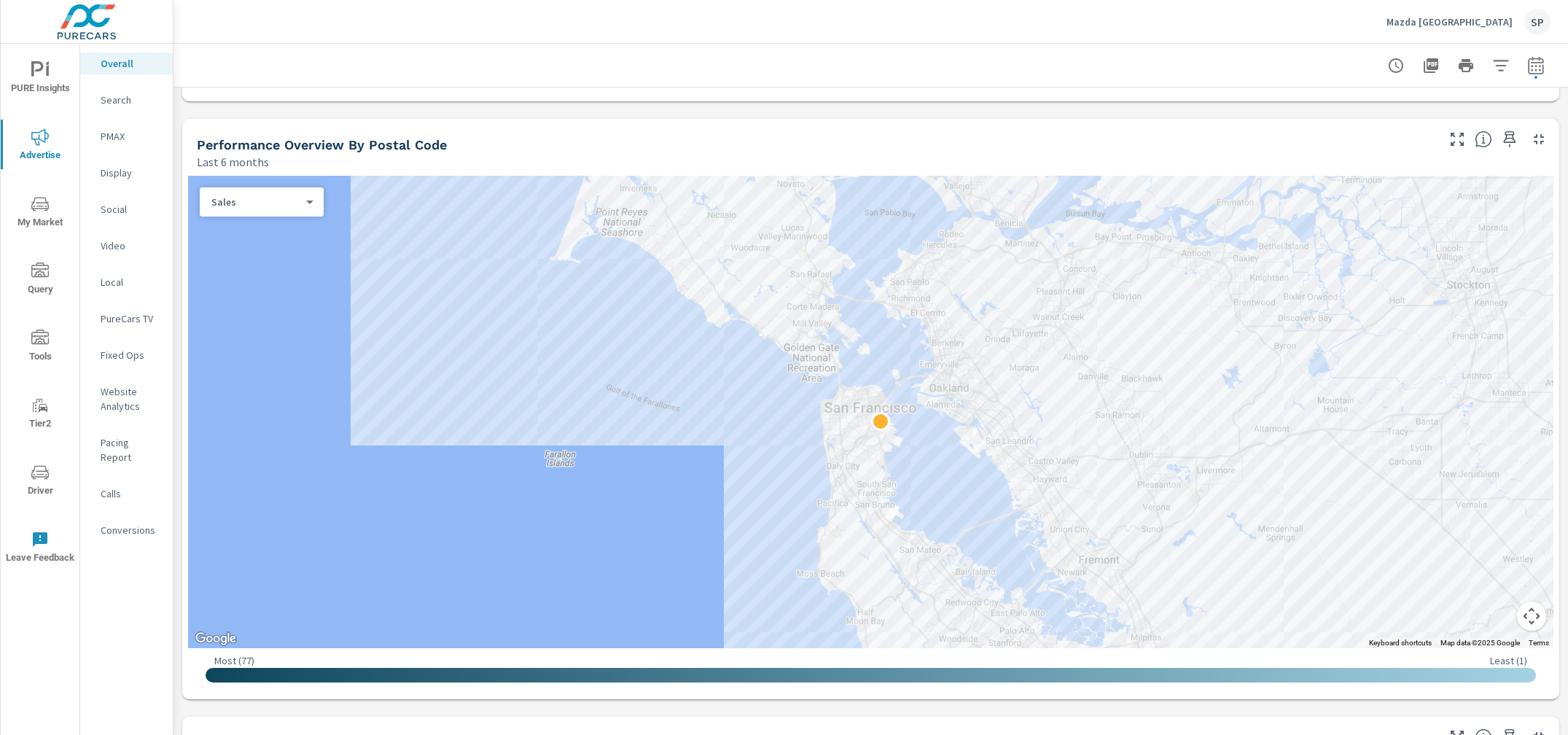
click at [1536, 615] on button "Map camera controls" at bounding box center [1531, 616] width 29 height 29
click at [1499, 616] on button "Zoom out" at bounding box center [1495, 616] width 29 height 29
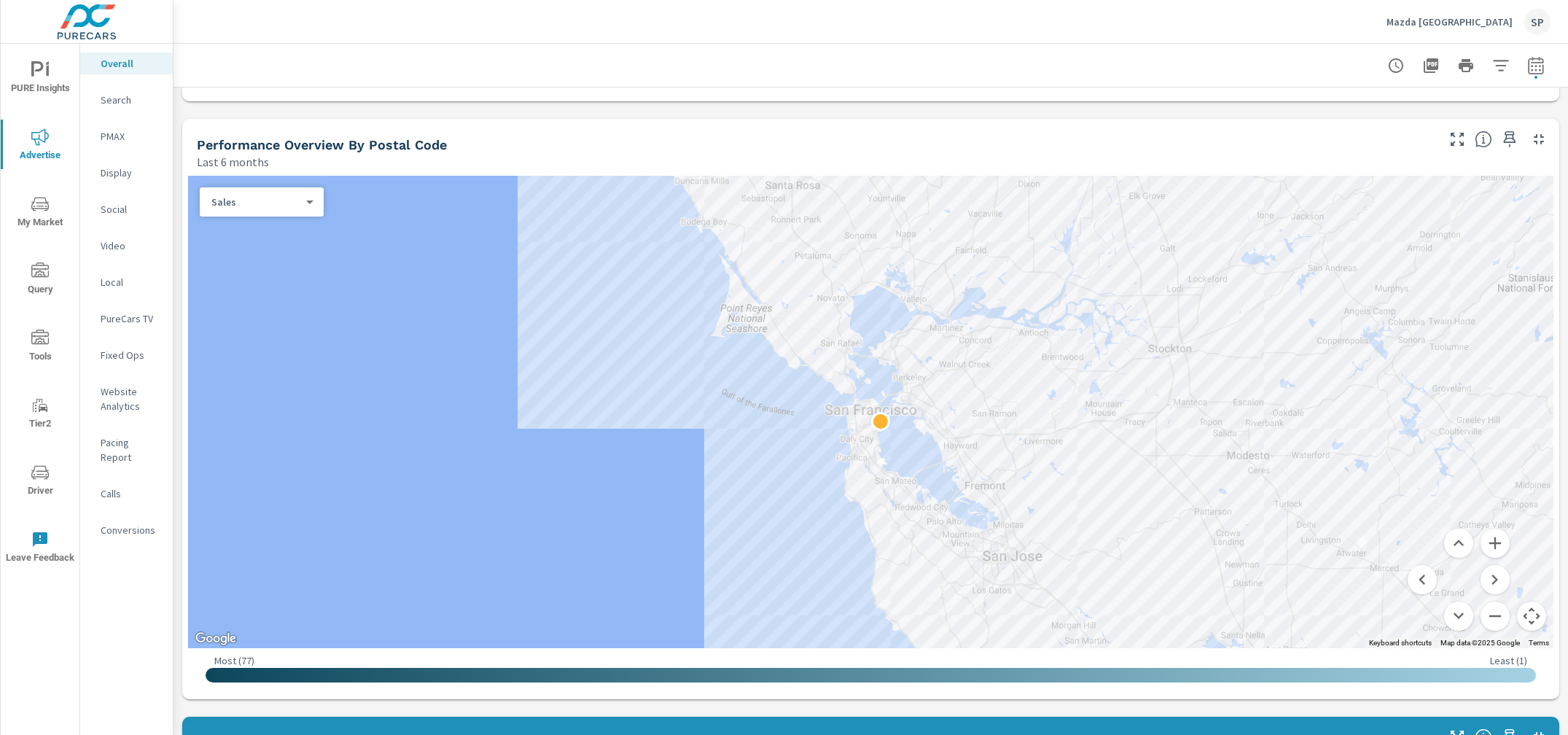
click at [120, 99] on p "Search" at bounding box center [130, 100] width 61 height 14
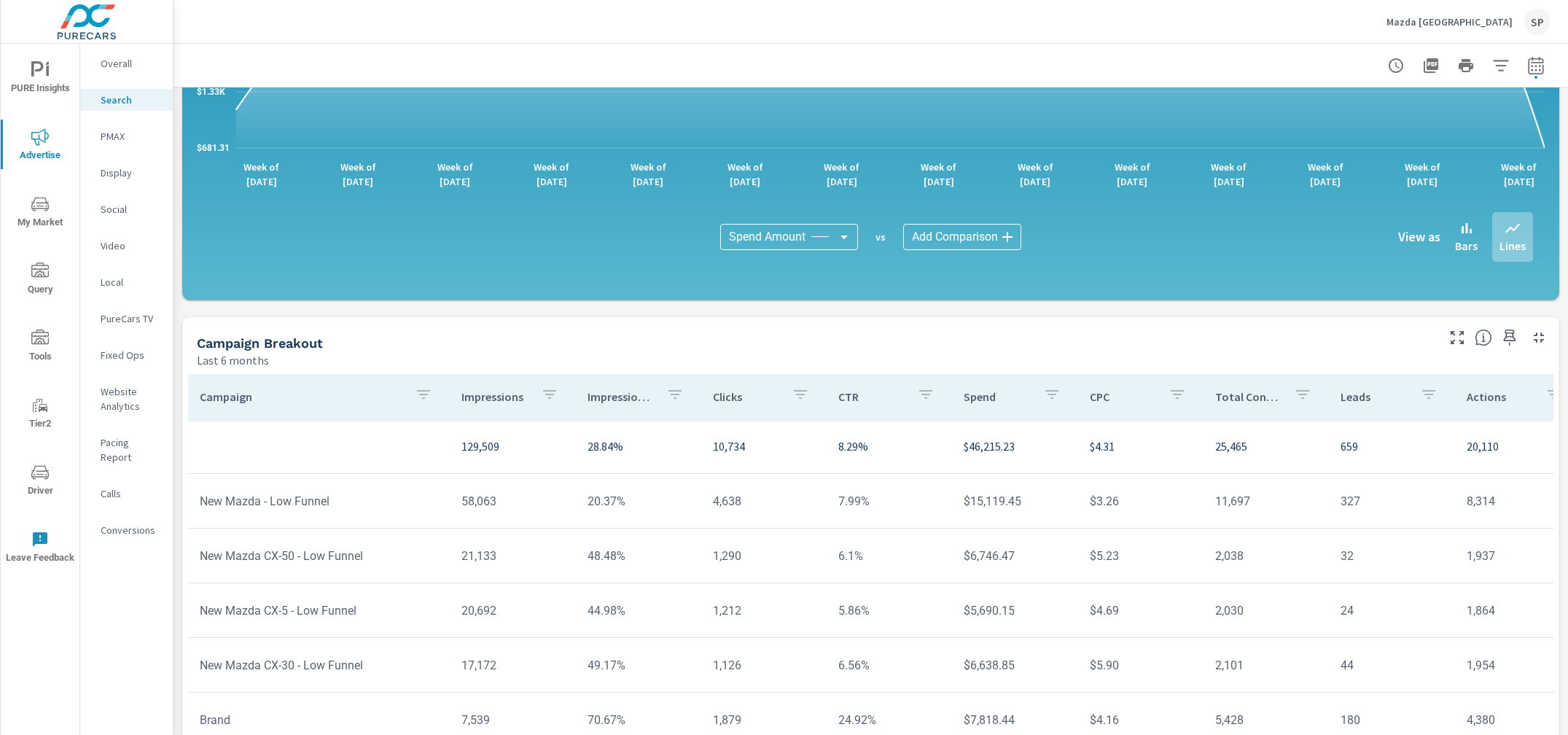
scroll to position [851, 0]
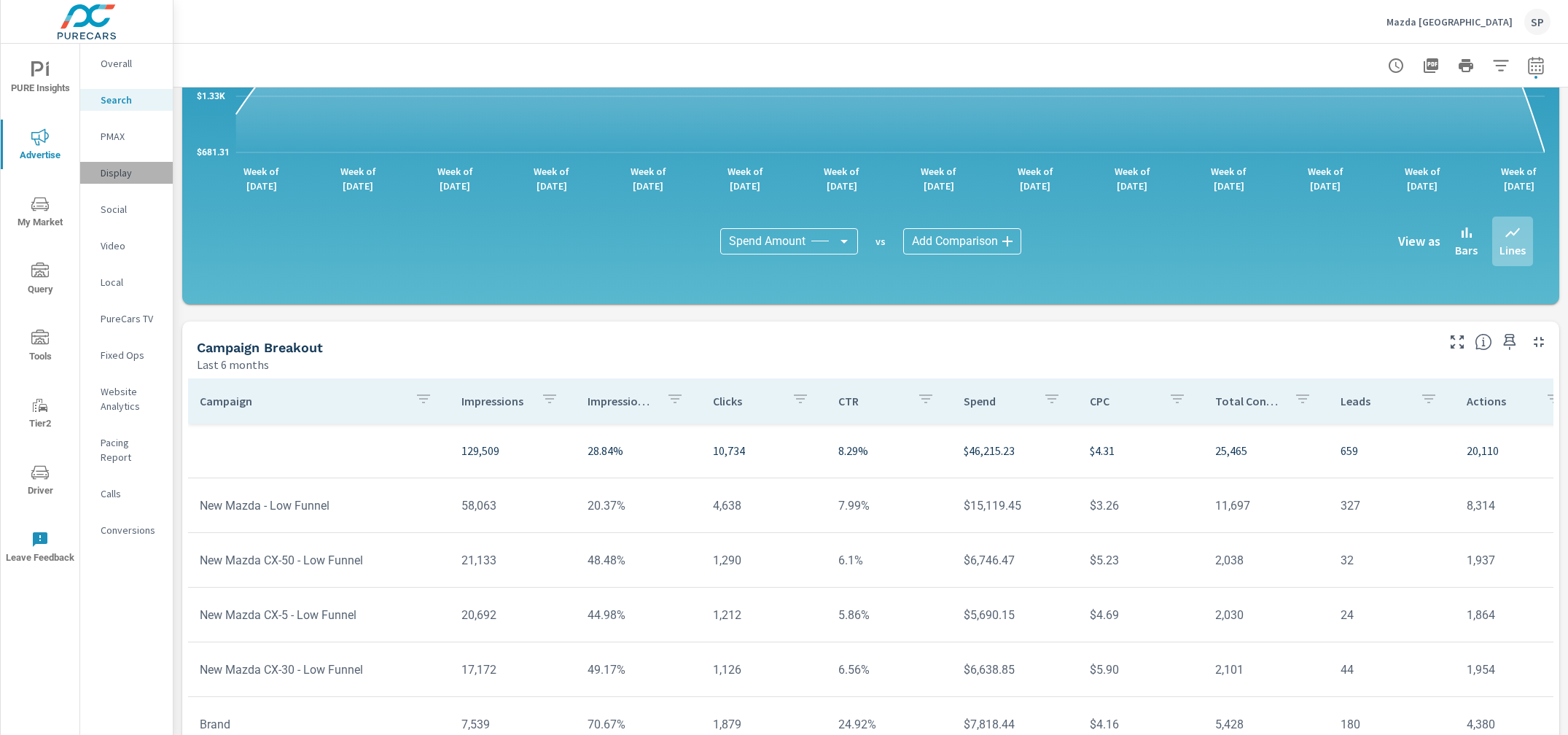
click at [115, 170] on p "Display" at bounding box center [130, 173] width 61 height 14
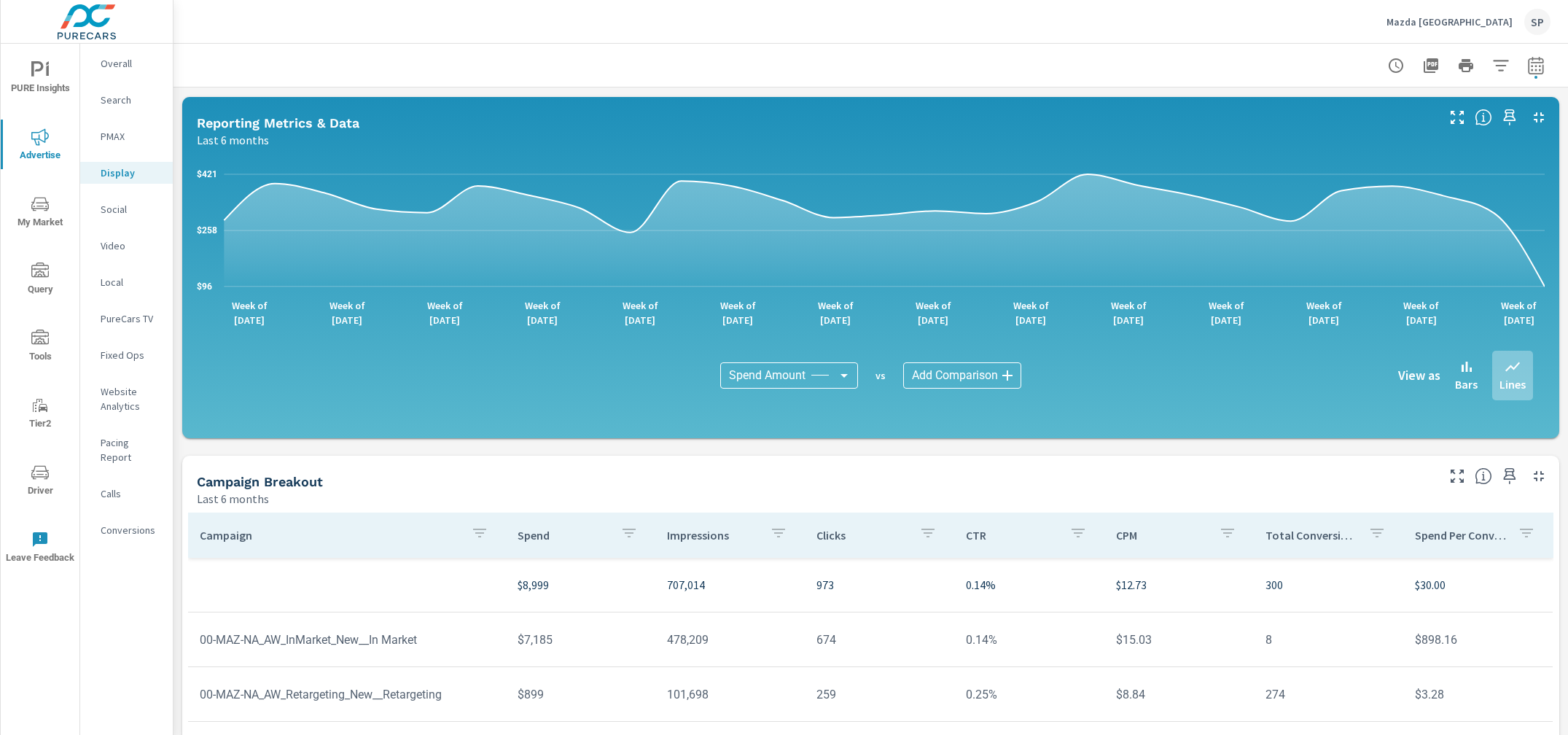
scroll to position [118, 0]
click at [114, 99] on p "Search" at bounding box center [130, 100] width 61 height 14
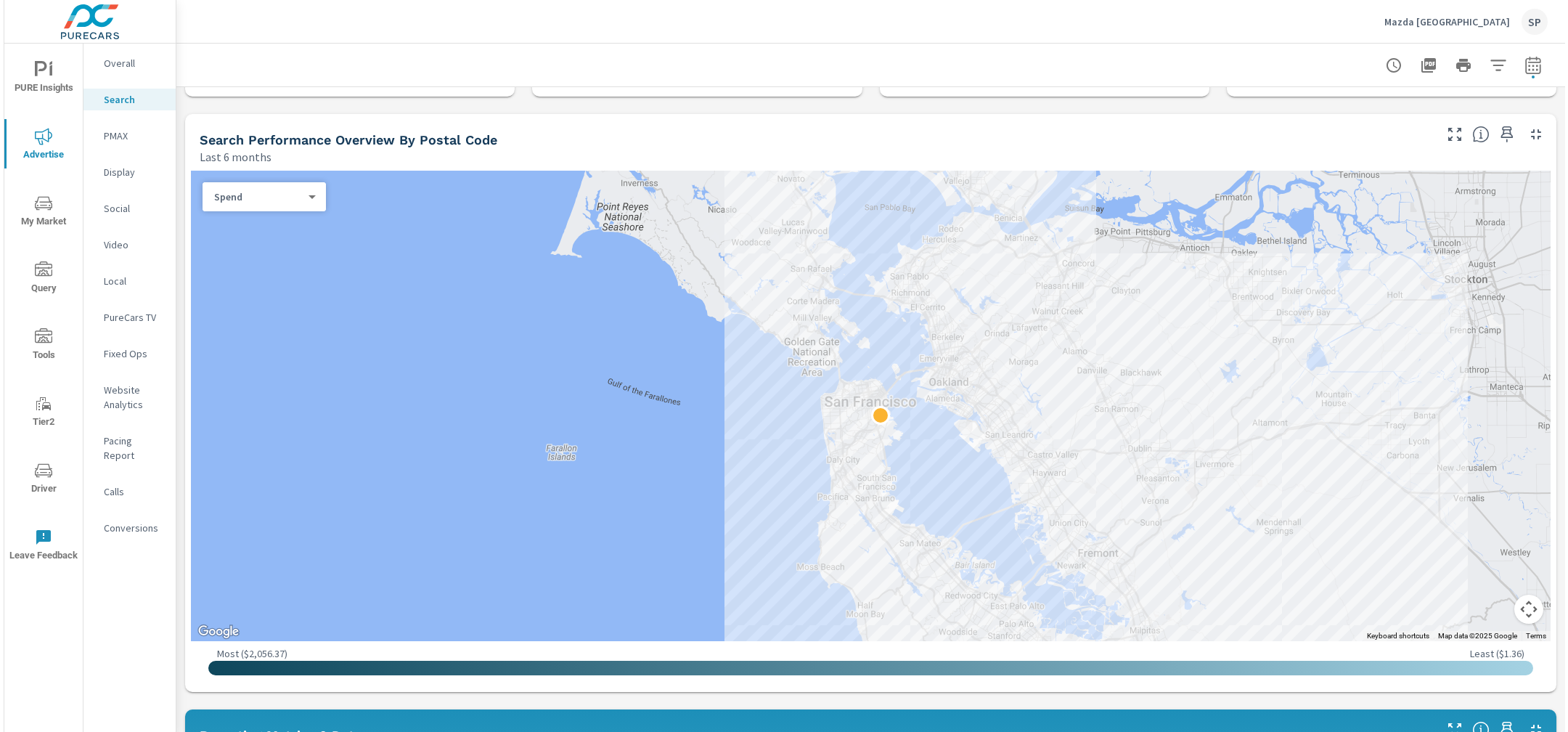
scroll to position [95, 0]
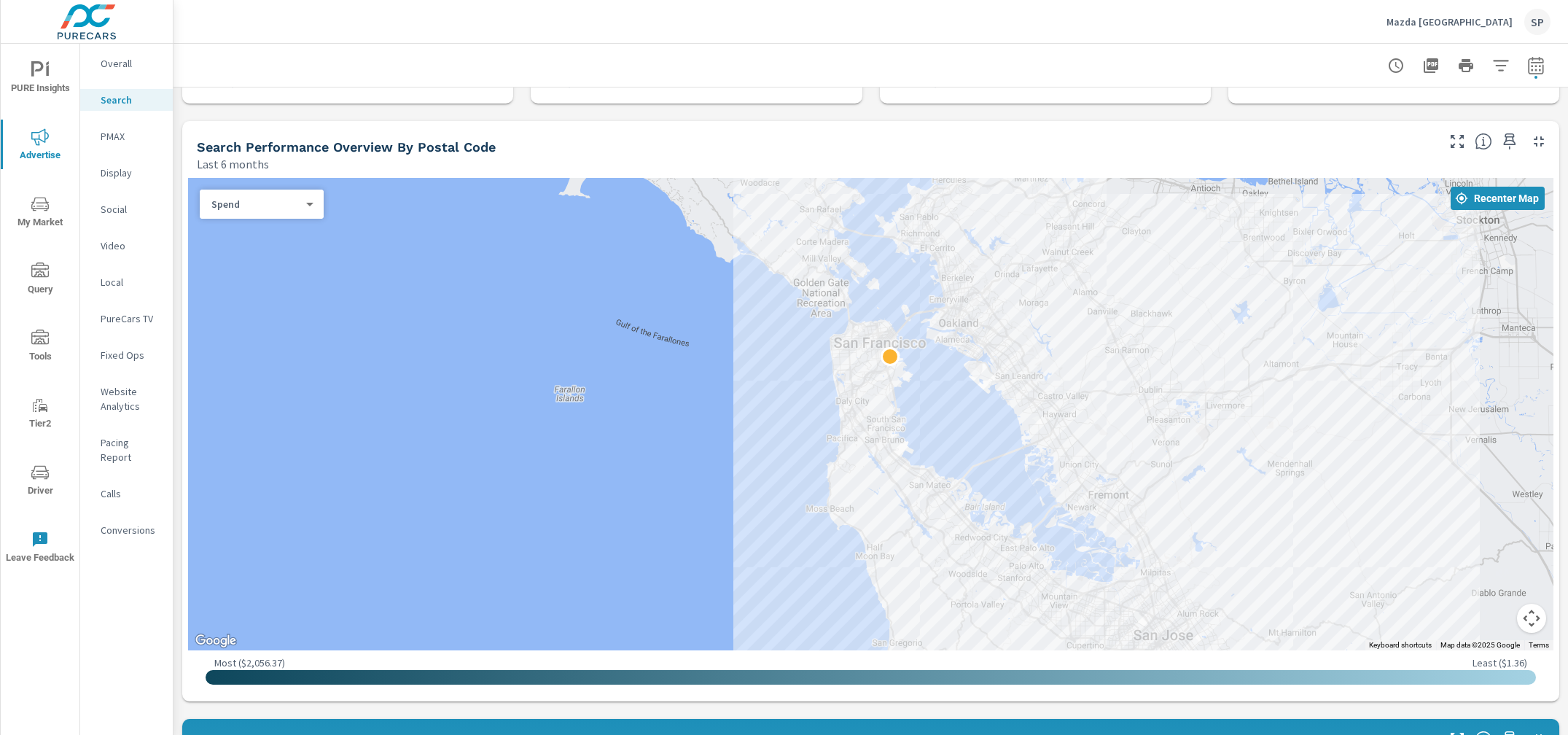
drag, startPoint x: 1348, startPoint y: 407, endPoint x: 1358, endPoint y: 339, distance: 68.7
click at [1358, 339] on div at bounding box center [870, 415] width 1365 height 472
click at [773, 469] on div at bounding box center [870, 415] width 1365 height 472
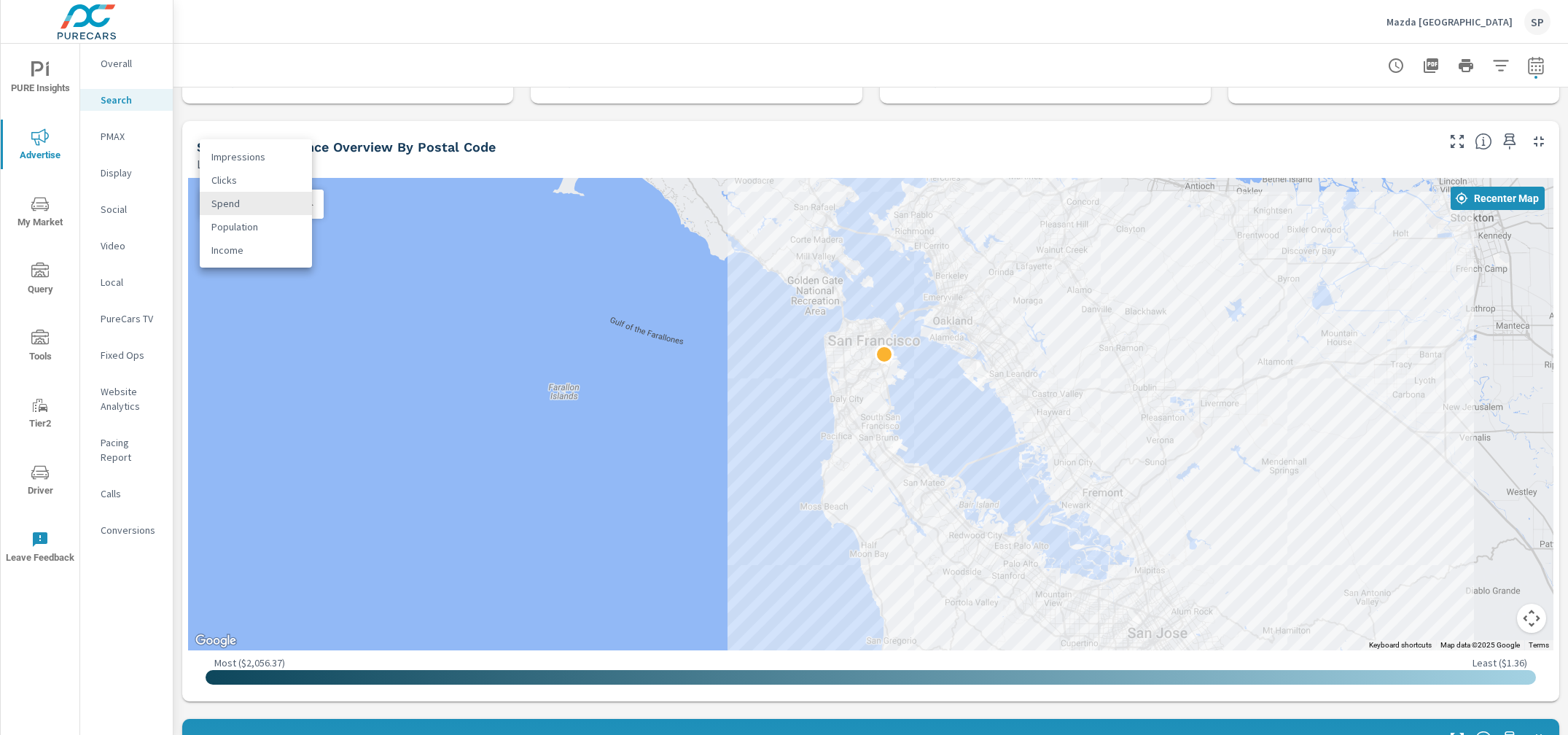
click at [292, 205] on body "PURE Insights Advertise My Market Query Tools Tier2 Driver Leave Feedback Overa…" at bounding box center [784, 368] width 1568 height 735
click at [1532, 610] on div at bounding box center [784, 368] width 1568 height 735
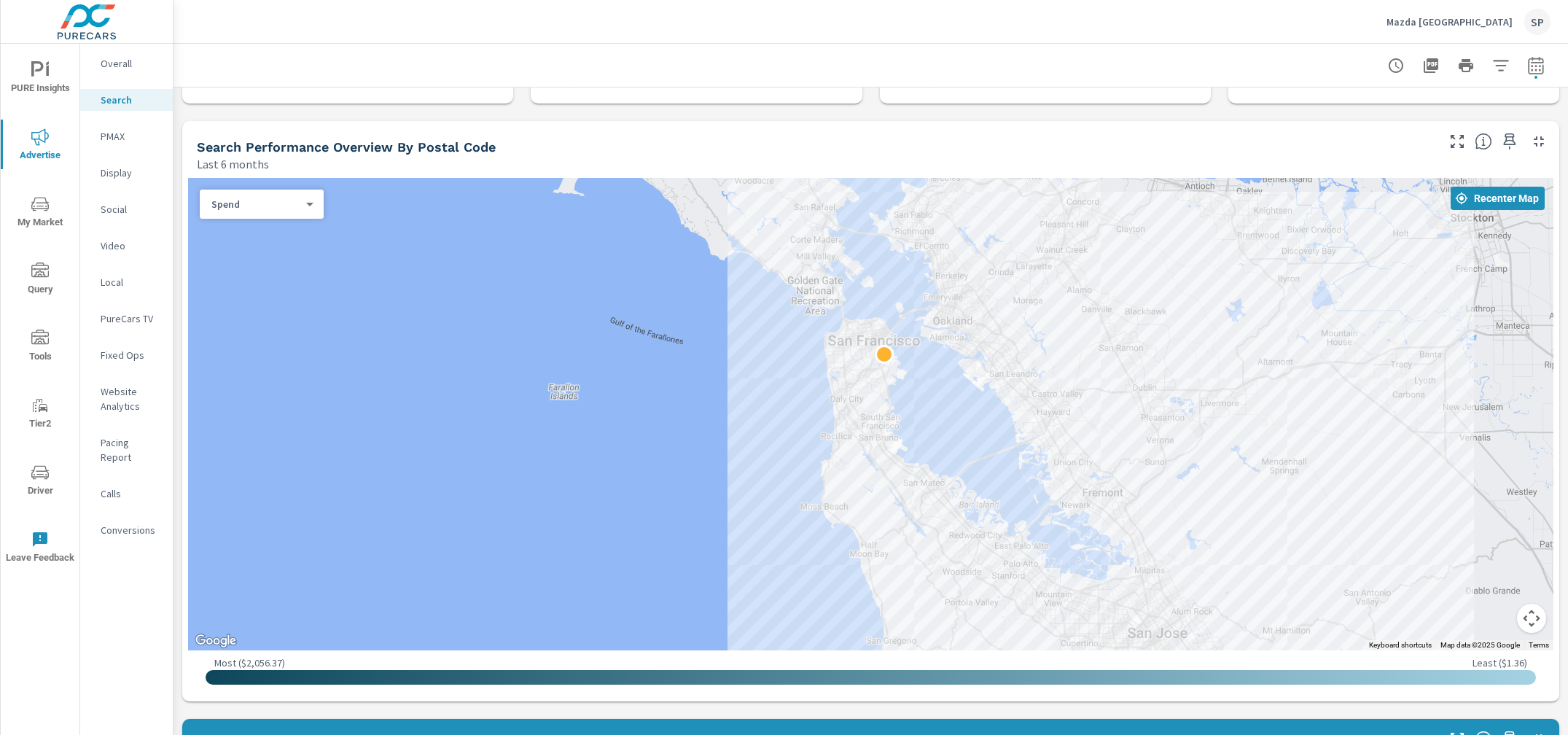
click at [1533, 619] on button "Map camera controls" at bounding box center [1531, 618] width 29 height 29
click at [1497, 539] on button "Zoom in" at bounding box center [1495, 545] width 29 height 29
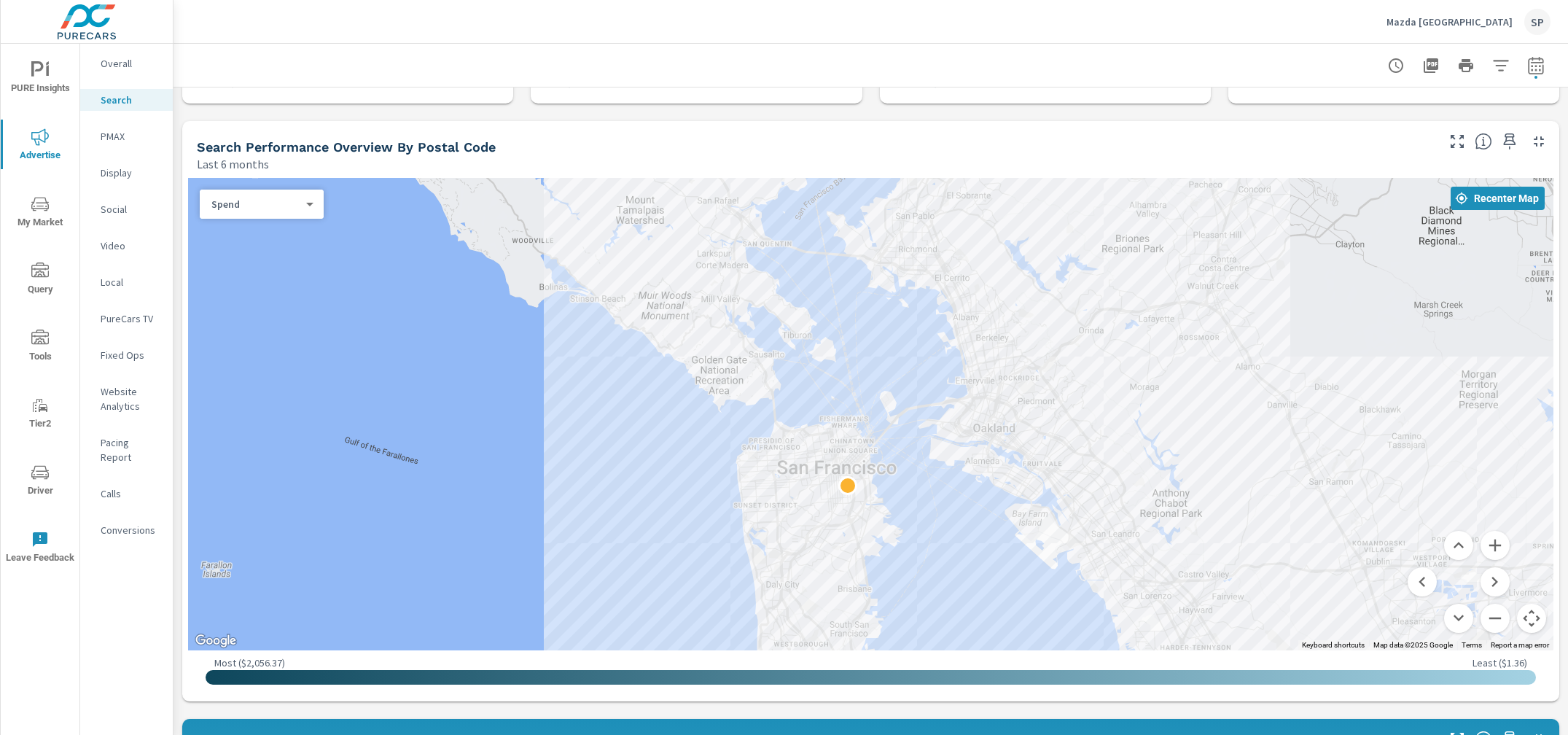
drag, startPoint x: 1367, startPoint y: 266, endPoint x: 1334, endPoint y: 438, distance: 175.1
click at [1334, 438] on div at bounding box center [870, 415] width 1365 height 472
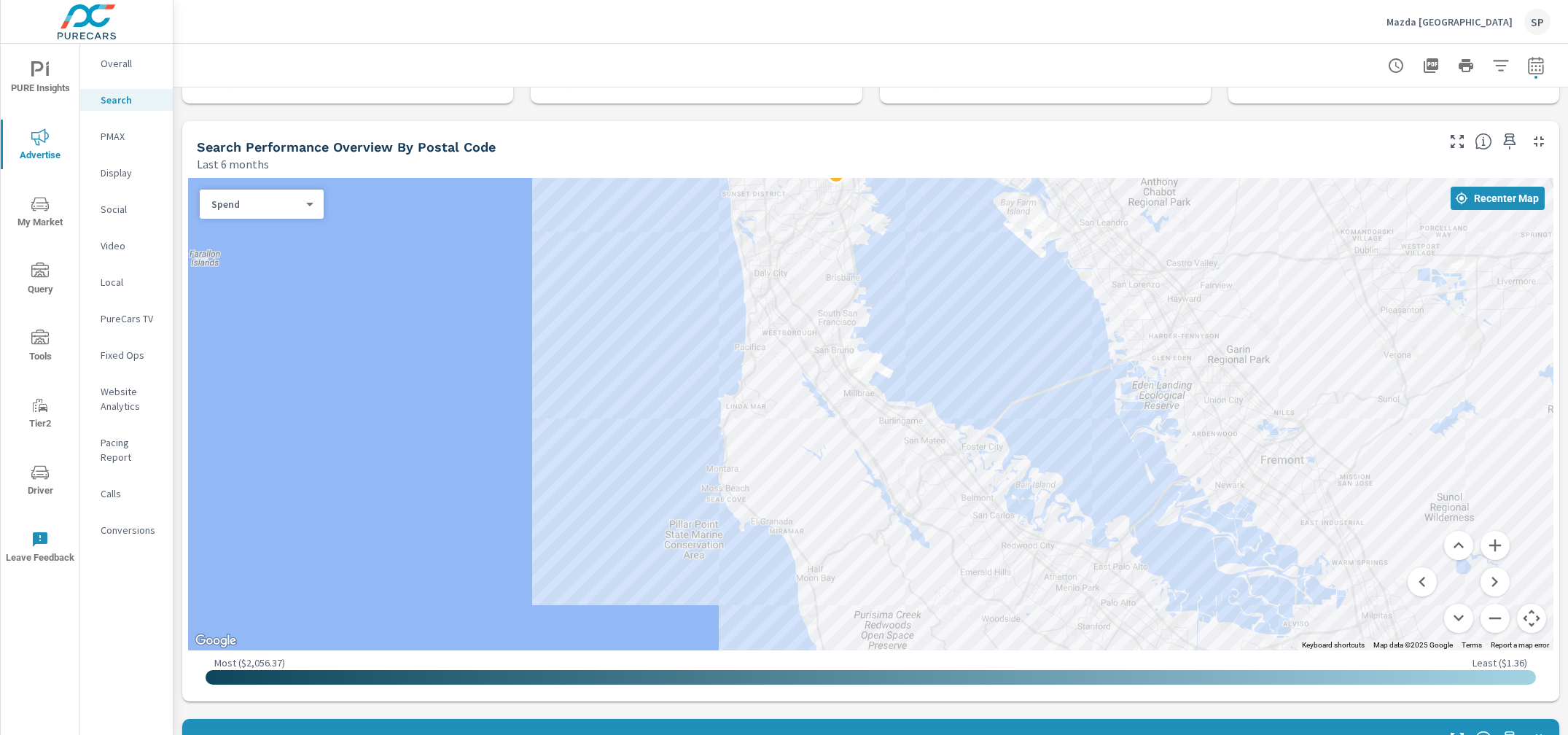
drag, startPoint x: 1334, startPoint y: 438, endPoint x: 1307, endPoint y: 174, distance: 265.4
click at [1307, 174] on div "← Move left → Move right ↑ Move up ↓ Move down + Zoom in - Zoom out Home Jump l…" at bounding box center [870, 436] width 1376 height 530
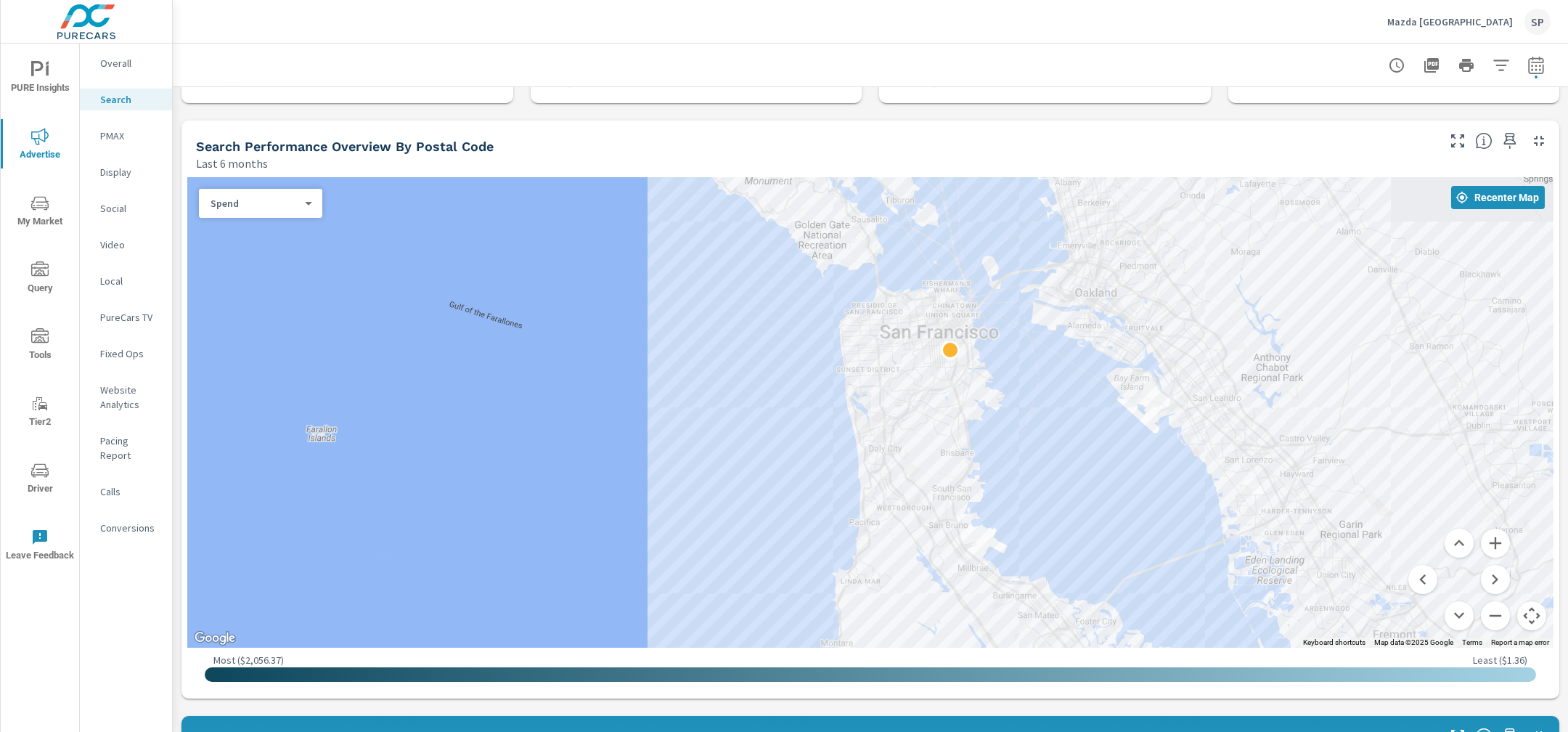
drag, startPoint x: 905, startPoint y: 360, endPoint x: 1021, endPoint y: 539, distance: 213.3
click at [1021, 539] on div at bounding box center [871, 413] width 1366 height 471
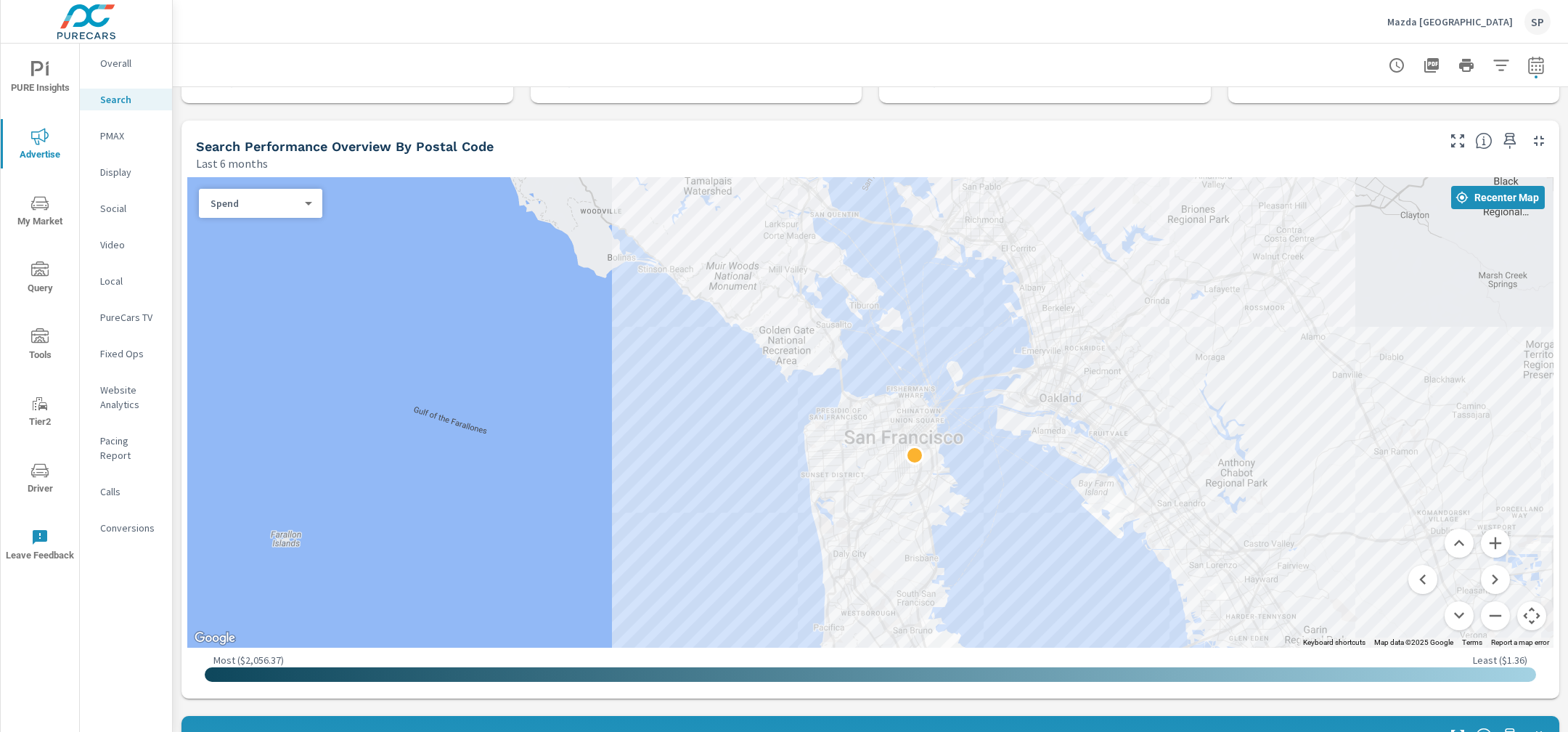
drag, startPoint x: 1033, startPoint y: 308, endPoint x: 998, endPoint y: 416, distance: 113.5
click at [998, 416] on div at bounding box center [871, 413] width 1366 height 471
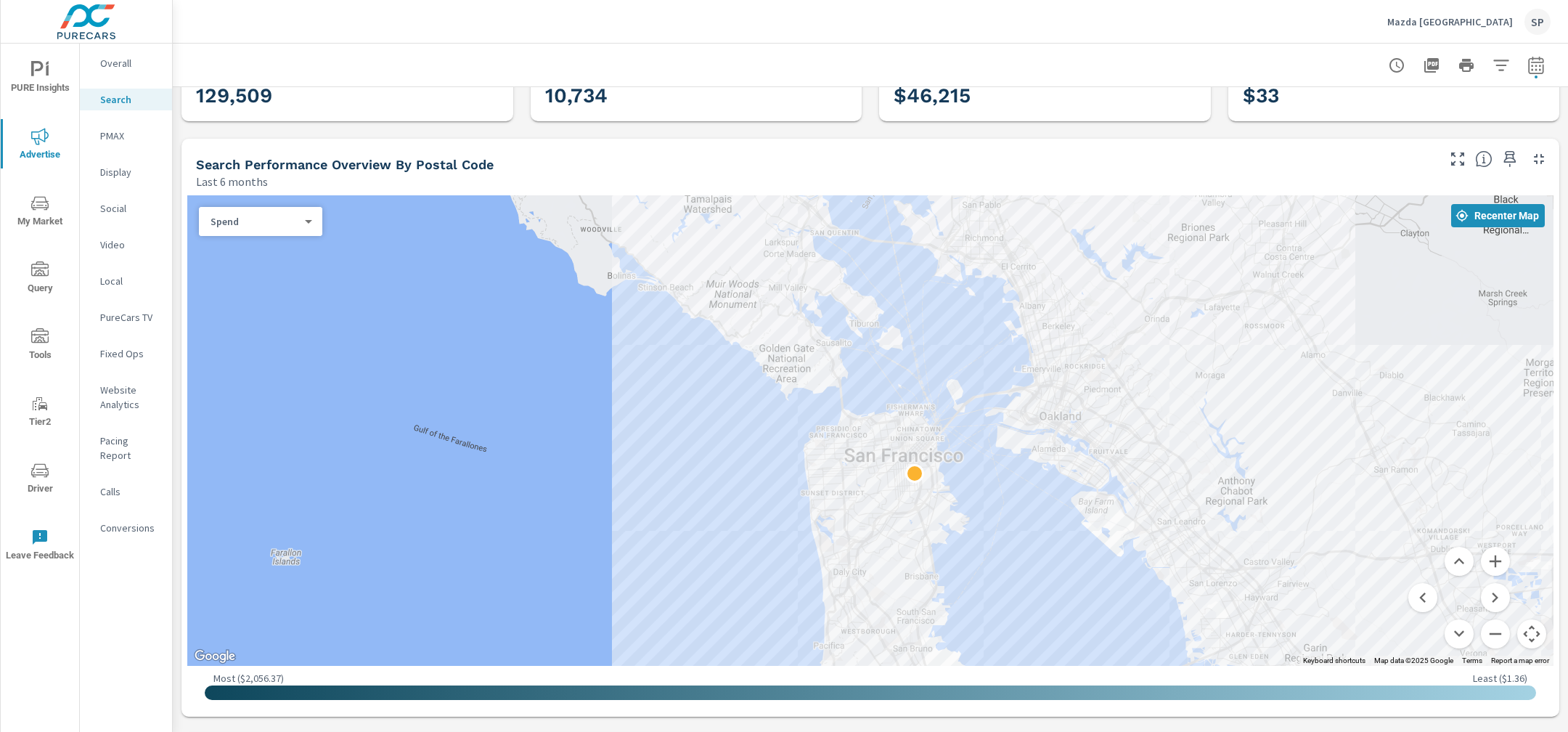
scroll to position [80, 0]
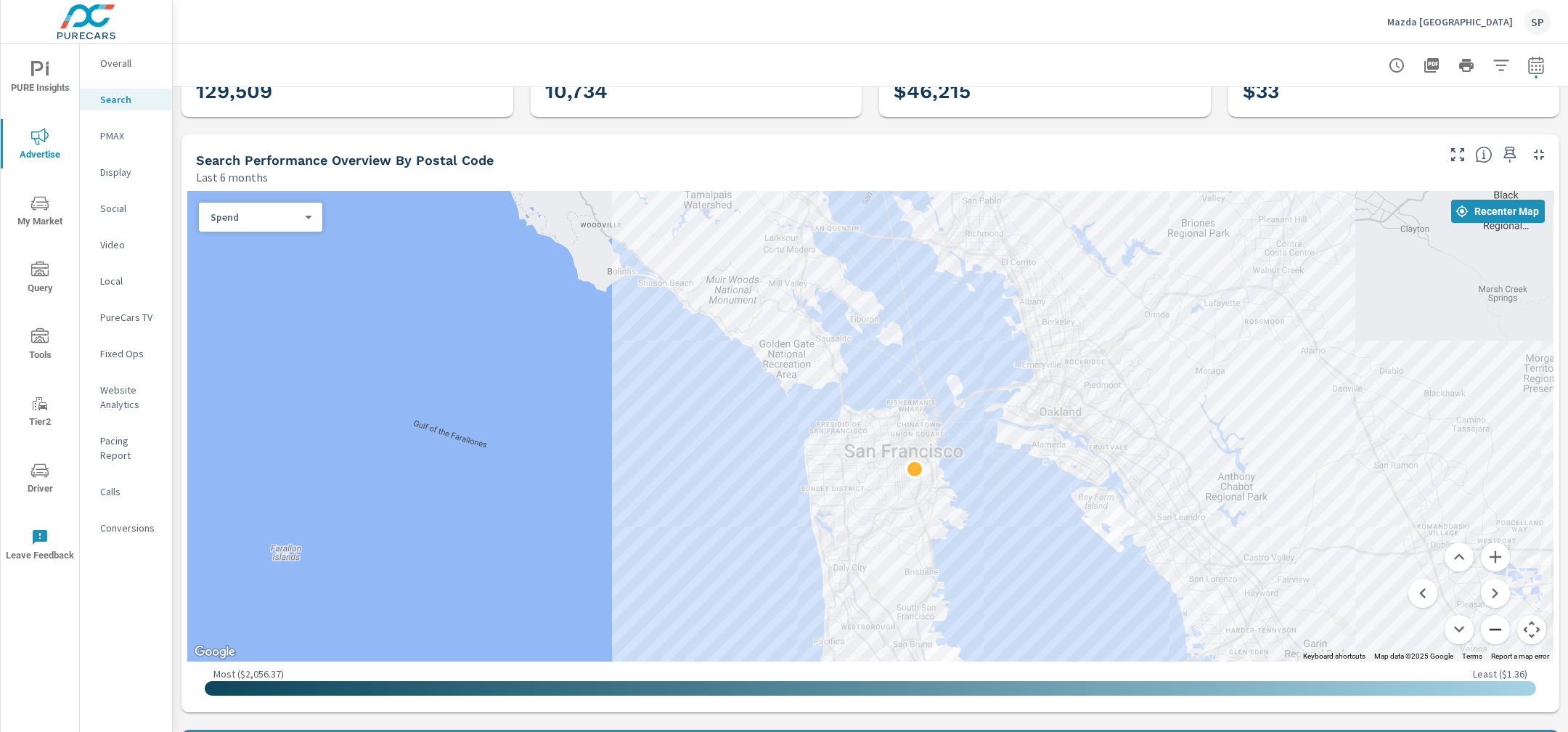
click at [1500, 631] on button "Zoom out" at bounding box center [1495, 629] width 29 height 29
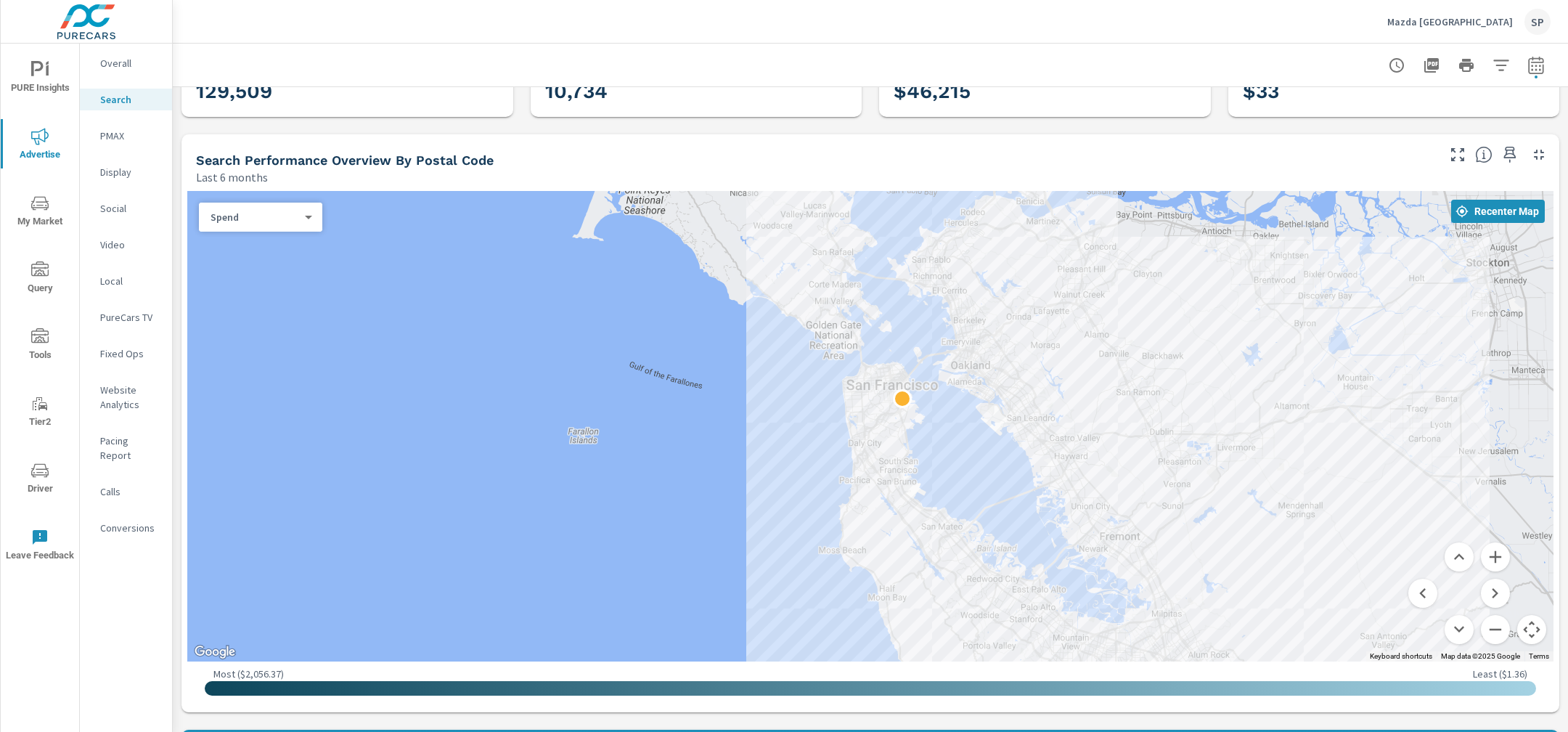
drag, startPoint x: 1199, startPoint y: 427, endPoint x: 1205, endPoint y: 371, distance: 56.3
click at [1205, 371] on div at bounding box center [871, 426] width 1366 height 471
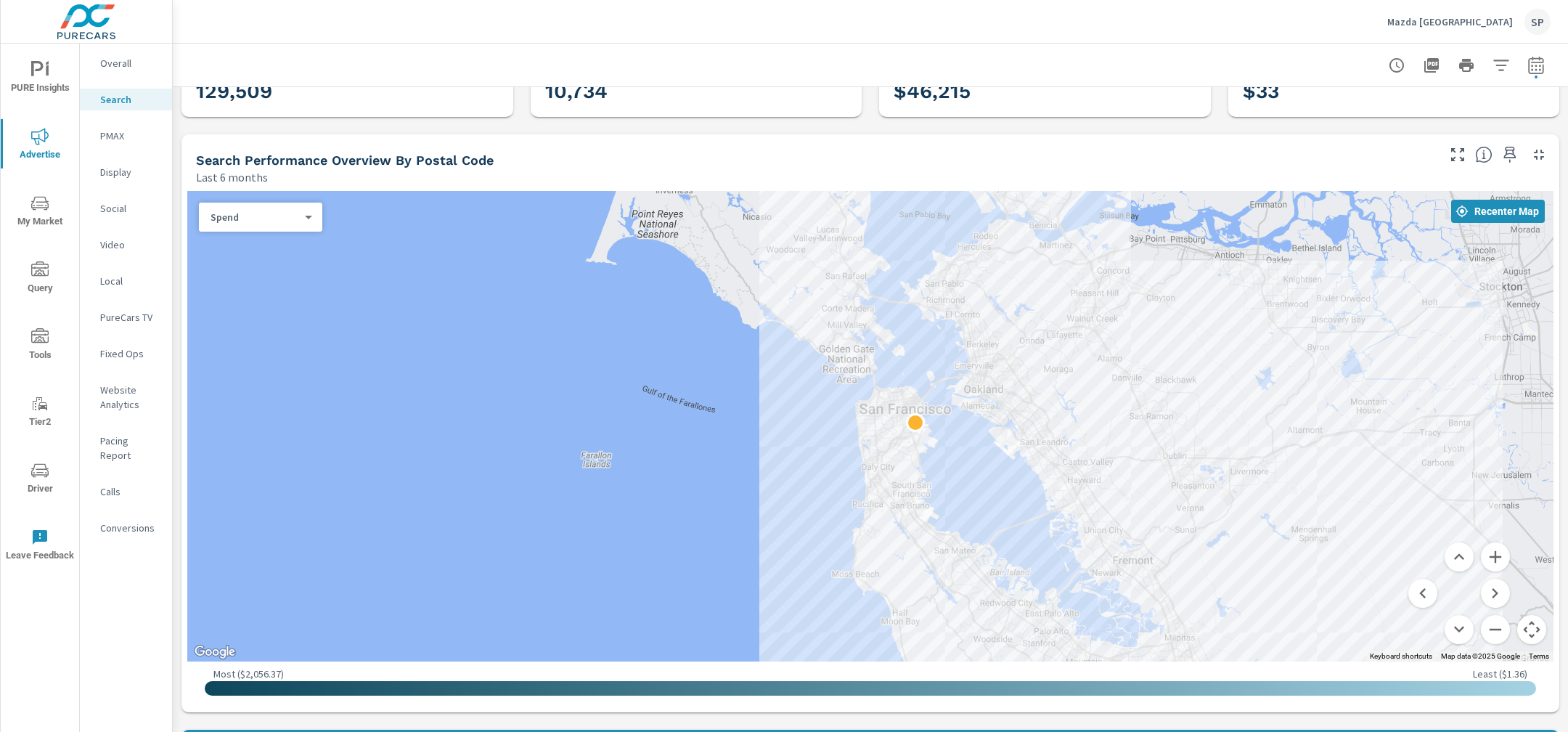
drag, startPoint x: 662, startPoint y: 446, endPoint x: 673, endPoint y: 471, distance: 27.3
click at [673, 471] on div at bounding box center [871, 426] width 1366 height 471
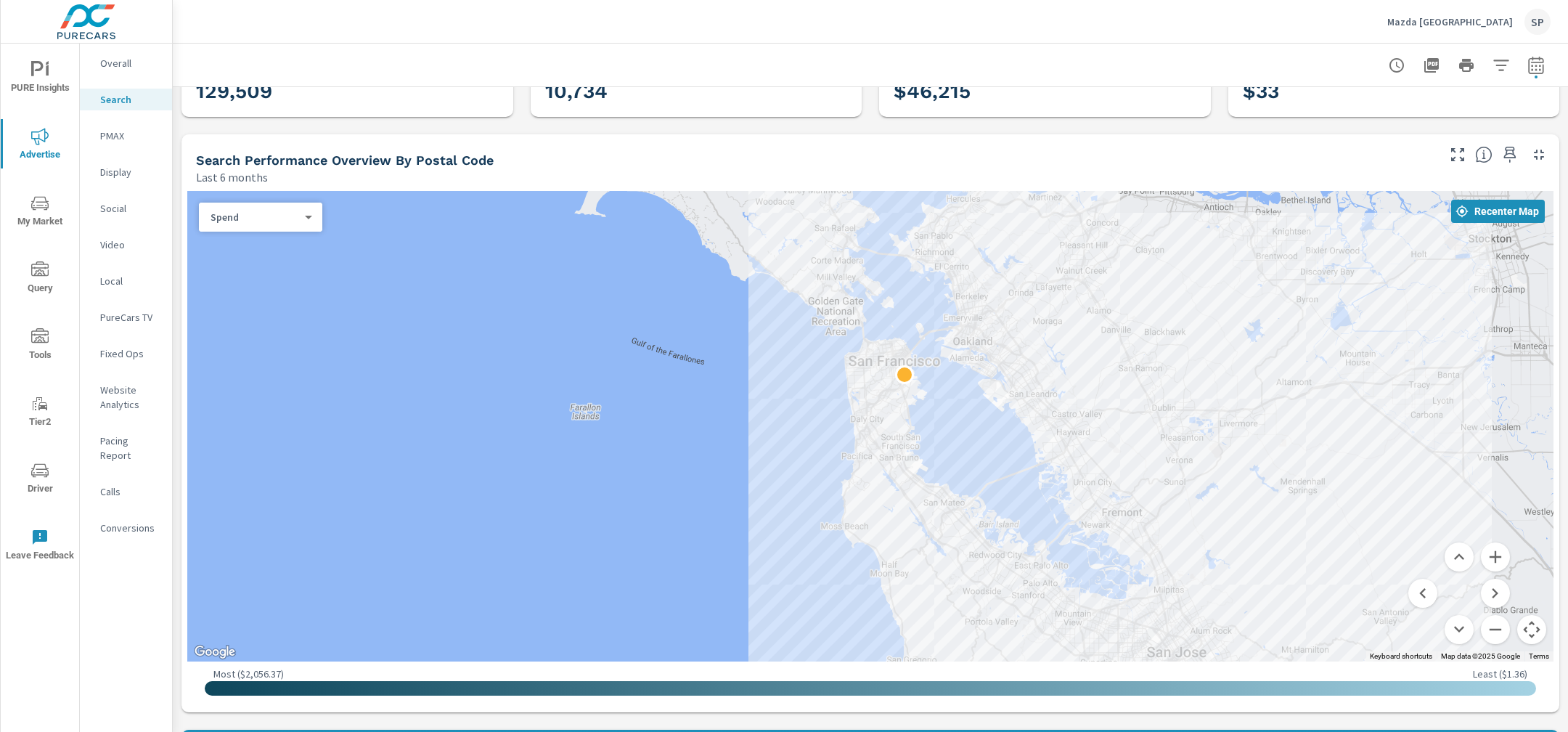
drag, startPoint x: 779, startPoint y: 584, endPoint x: 769, endPoint y: 535, distance: 50.0
click at [769, 535] on div at bounding box center [871, 426] width 1366 height 471
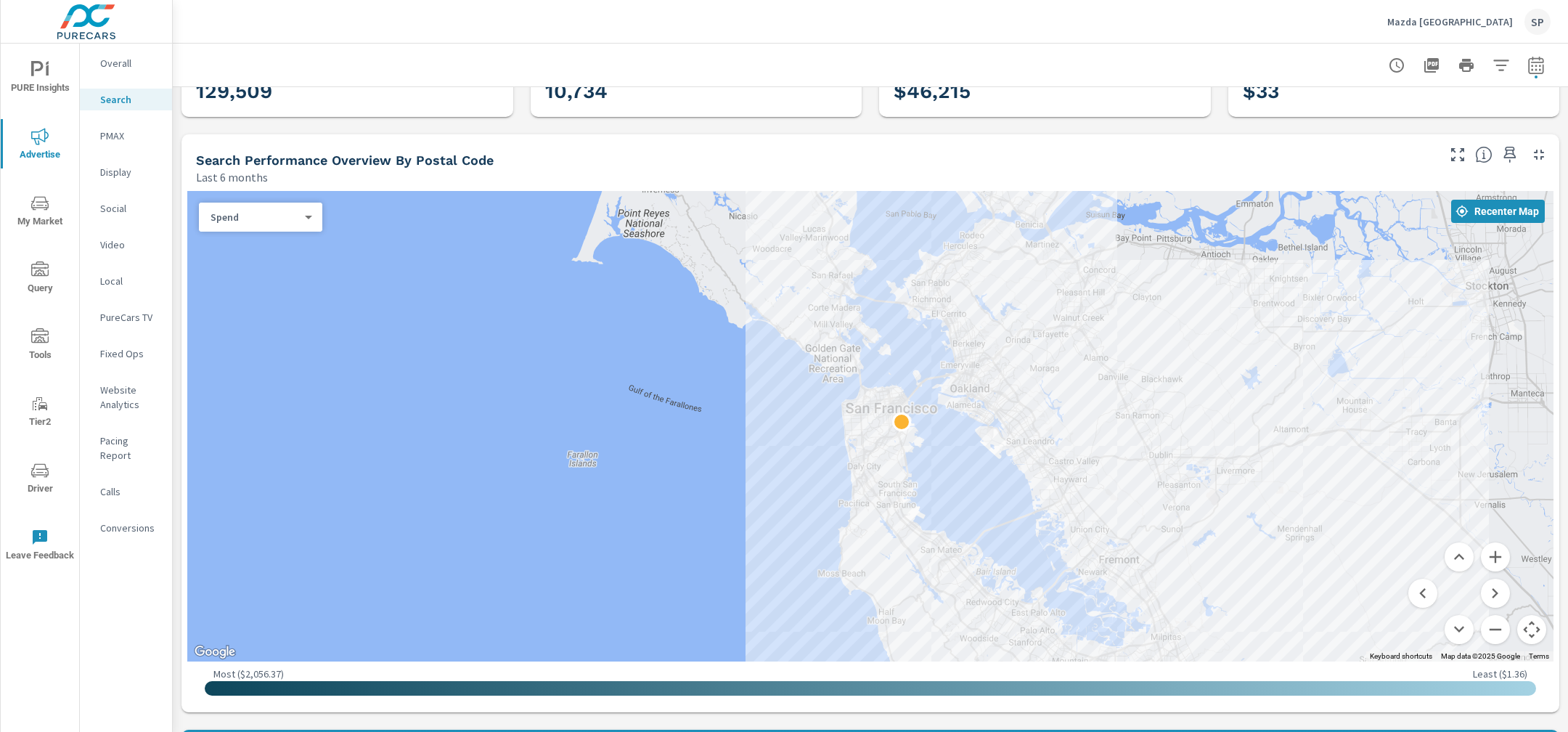
drag, startPoint x: 809, startPoint y: 379, endPoint x: 807, endPoint y: 428, distance: 49.0
click at [807, 428] on div at bounding box center [871, 426] width 1366 height 471
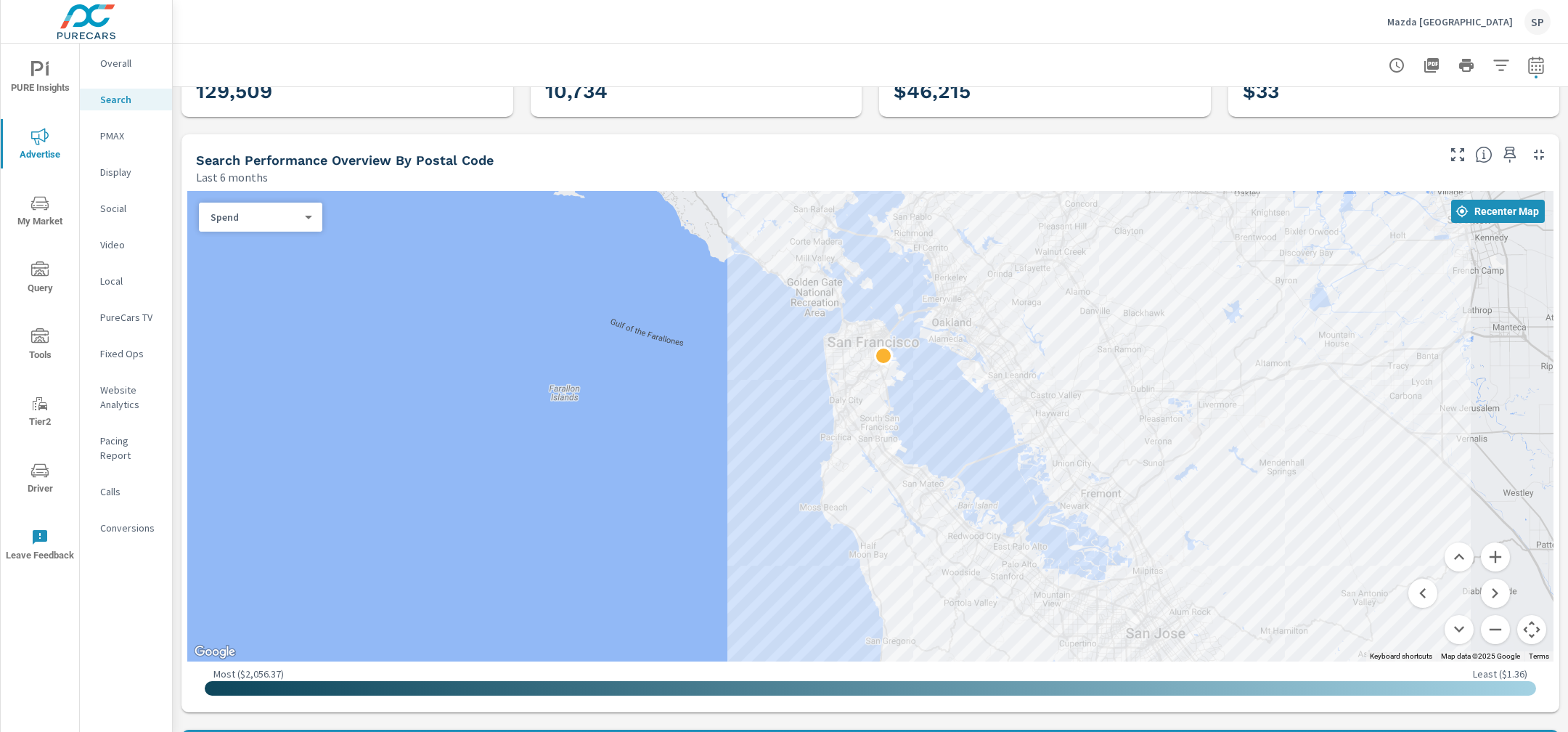
drag, startPoint x: 762, startPoint y: 557, endPoint x: 744, endPoint y: 490, distance: 69.4
click at [744, 490] on div at bounding box center [871, 426] width 1366 height 471
click at [289, 221] on body "PURE Insights Advertise My Market Query Tools Tier2 Driver Leave Feedback Overa…" at bounding box center [784, 366] width 1568 height 732
drag, startPoint x: 542, startPoint y: 331, endPoint x: 843, endPoint y: 118, distance: 368.7
click at [542, 330] on div at bounding box center [784, 366] width 1568 height 732
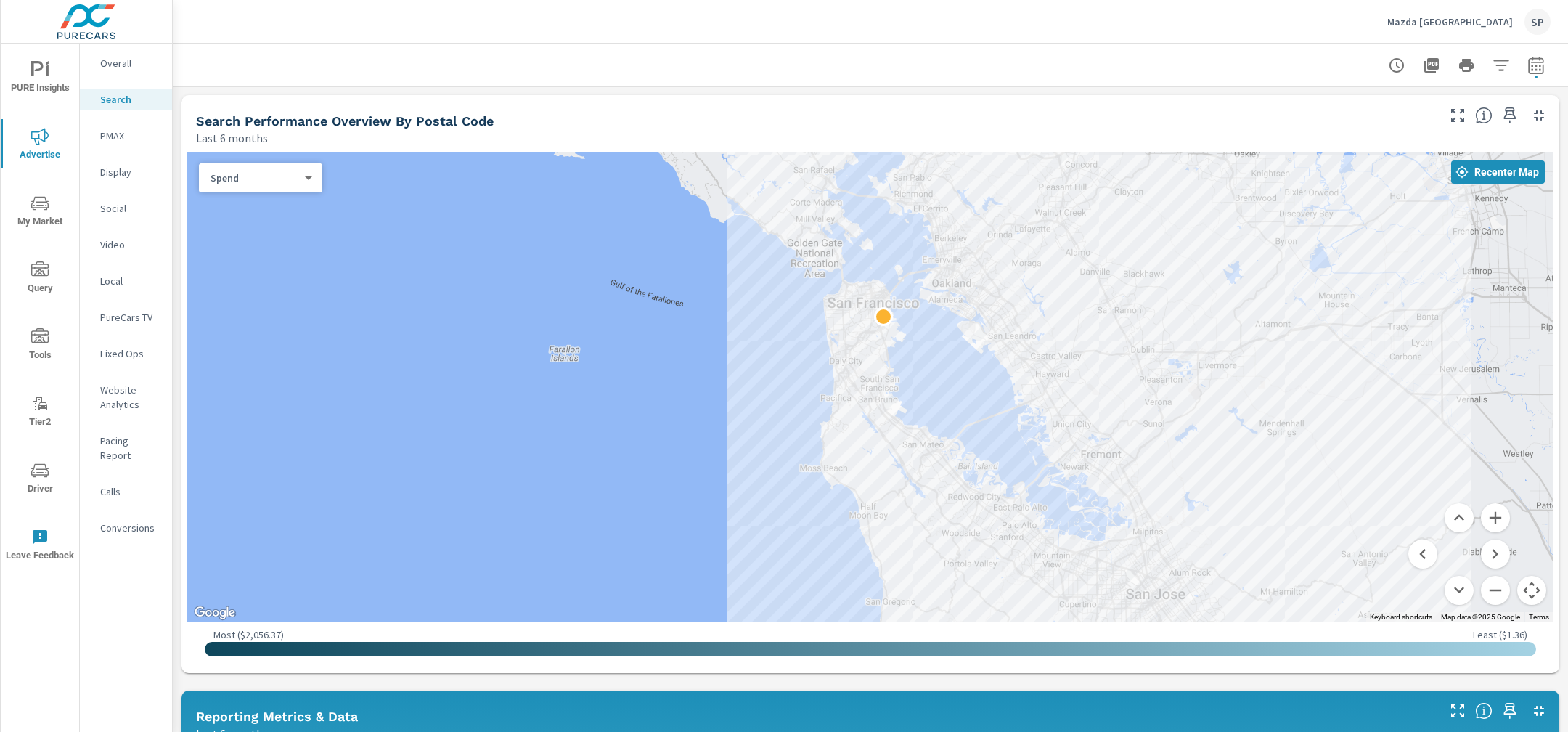
scroll to position [126, 0]
